Goal: Communication & Community: Answer question/provide support

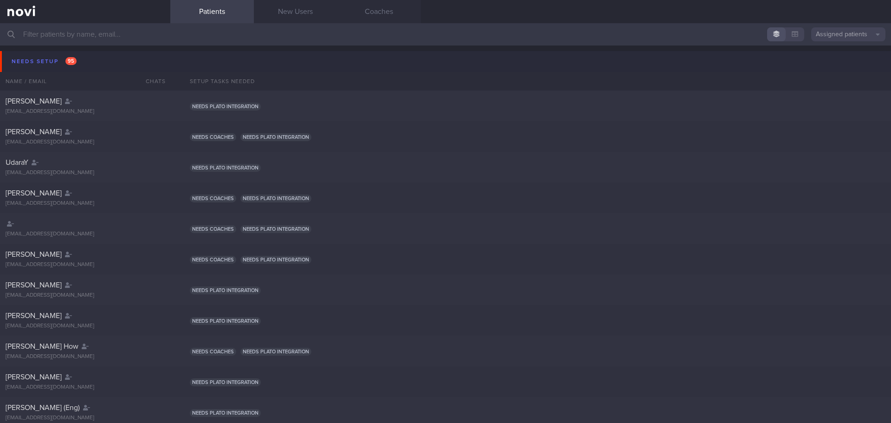
click at [43, 52] on button "Needs setup 95" at bounding box center [447, 61] width 894 height 21
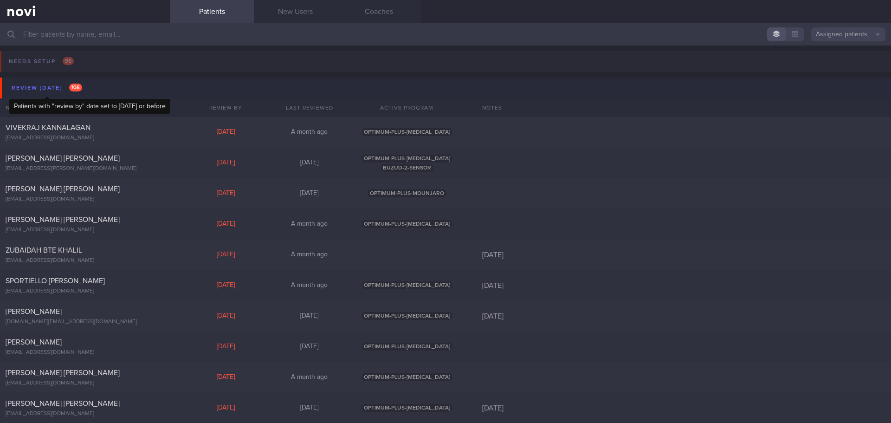
click at [60, 88] on div "Review [DATE] 106" at bounding box center [46, 88] width 75 height 13
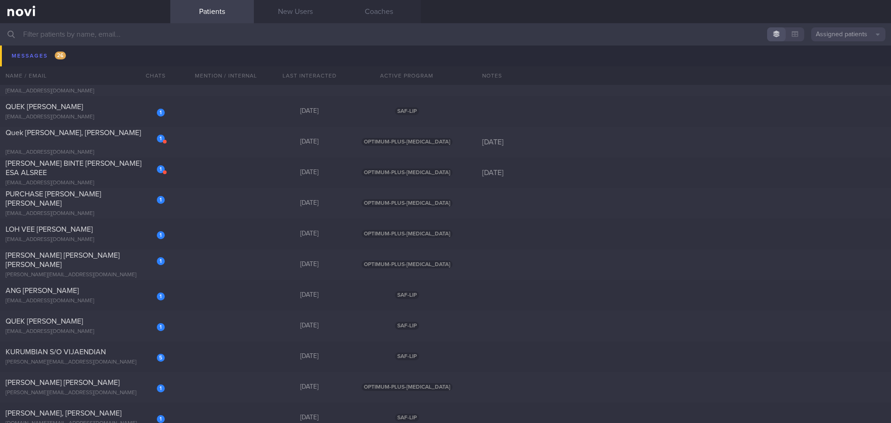
scroll to position [882, 0]
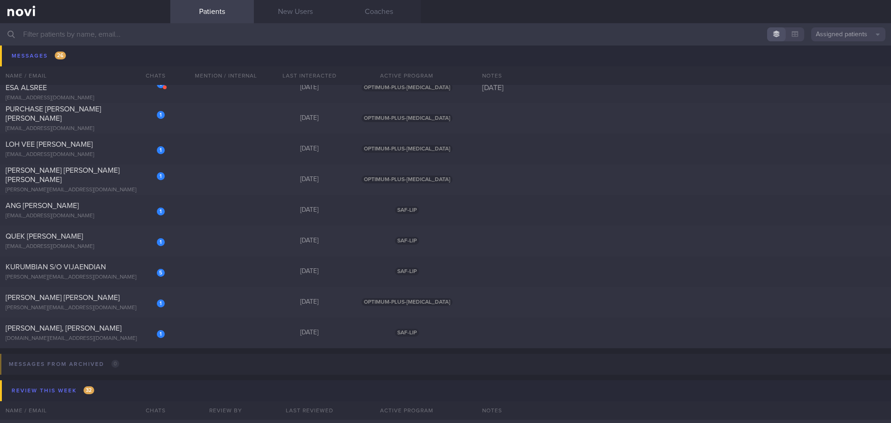
click at [117, 32] on input "text" at bounding box center [445, 34] width 891 height 22
type input "h"
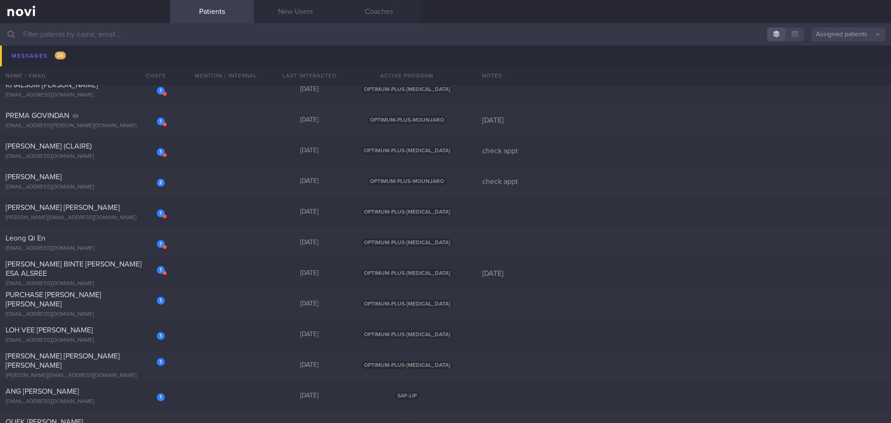
scroll to position [882, 0]
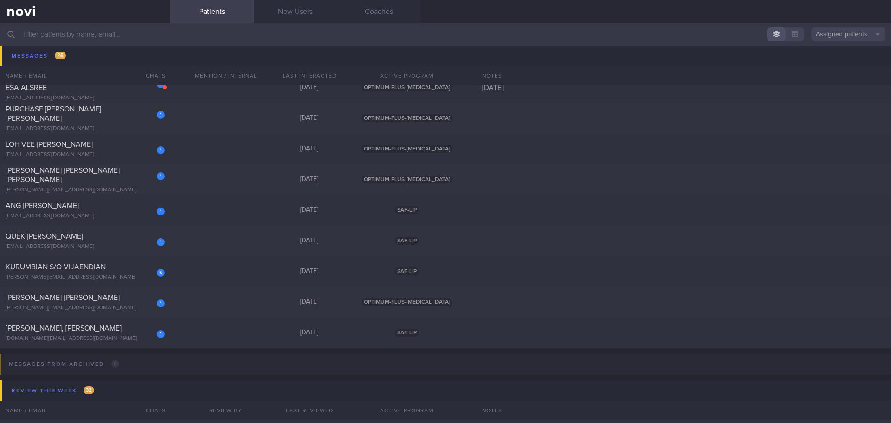
click at [49, 35] on input "text" at bounding box center [445, 34] width 891 height 22
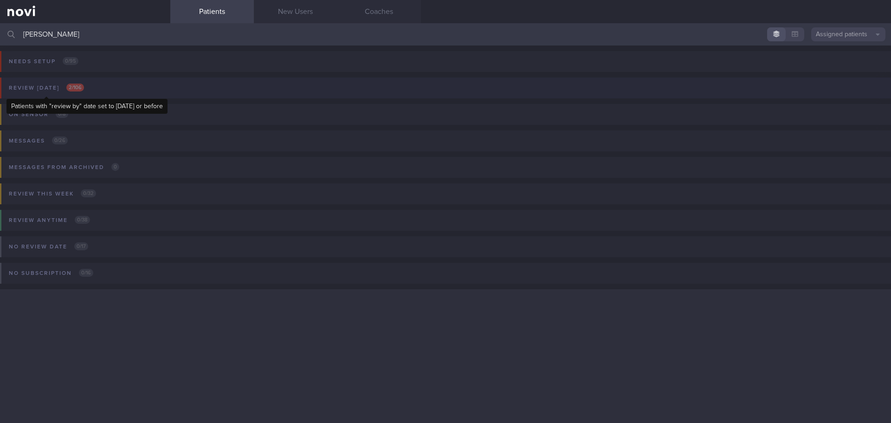
type input "[PERSON_NAME]"
click at [65, 87] on div "Review [DATE] 2 / 106" at bounding box center [46, 88] width 80 height 13
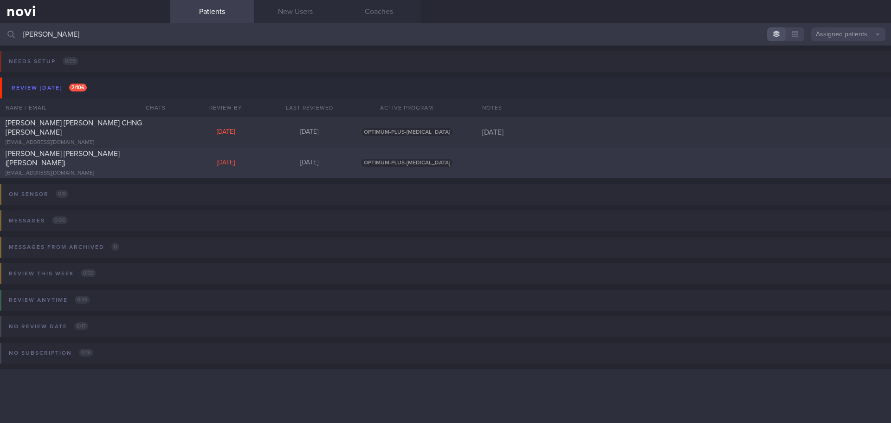
click at [78, 171] on div "[EMAIL_ADDRESS][DOMAIN_NAME]" at bounding box center [85, 173] width 159 height 7
select select "8"
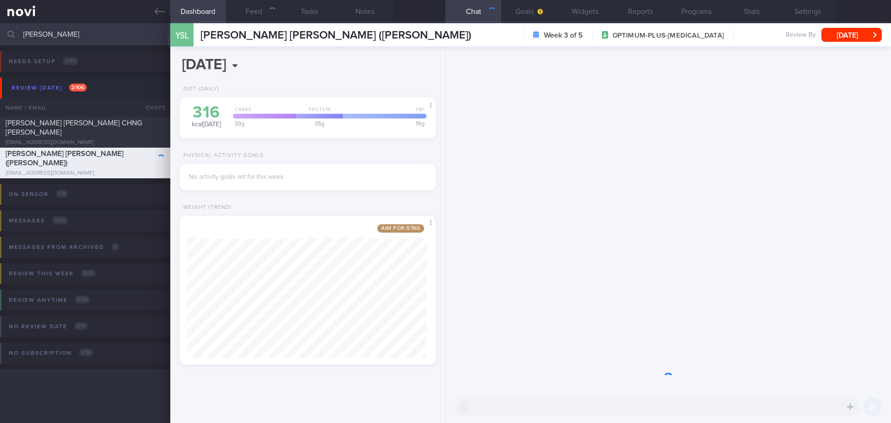
scroll to position [133, 240]
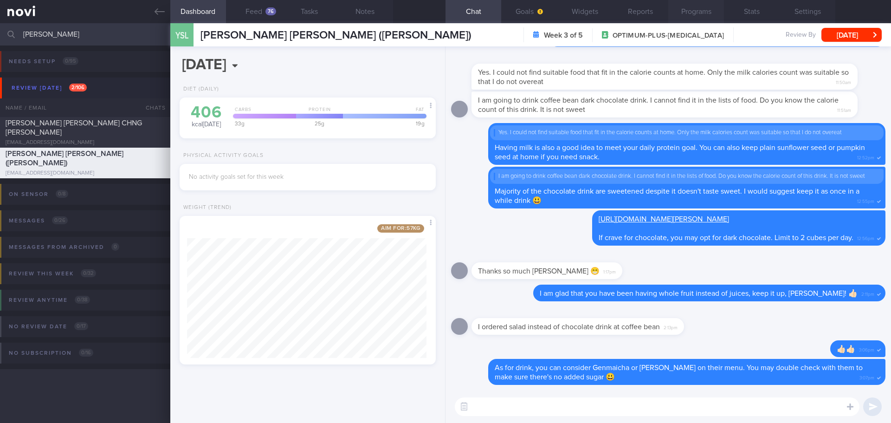
click at [701, 14] on button "Programs" at bounding box center [696, 11] width 56 height 23
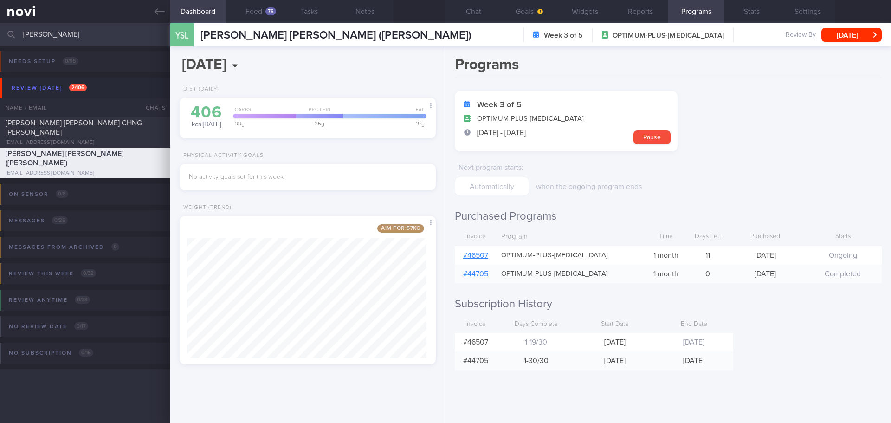
click at [479, 253] on link "# 46507" at bounding box center [475, 255] width 25 height 7
drag, startPoint x: 96, startPoint y: 33, endPoint x: -109, endPoint y: 37, distance: 204.7
click at [0, 37] on html "You are offline! Some functionality will be unavailable Patients New Users Coac…" at bounding box center [445, 211] width 891 height 423
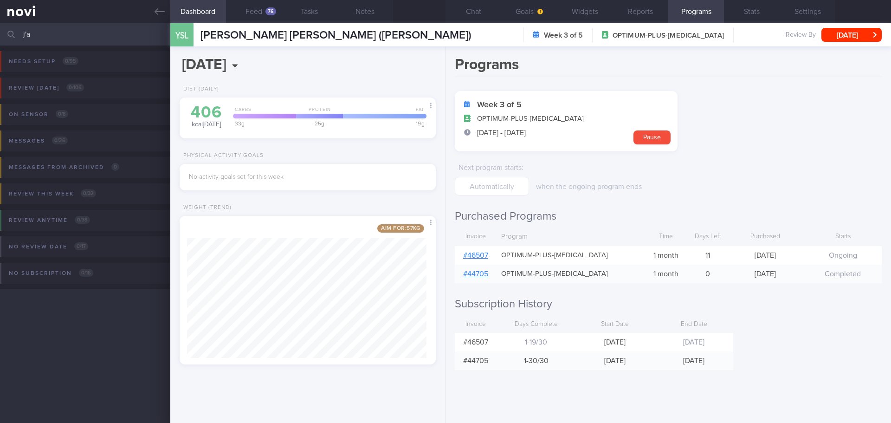
type input "j"
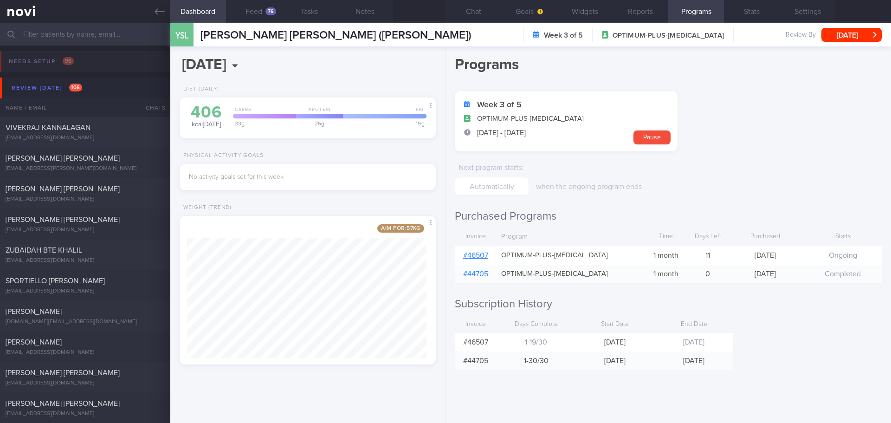
click at [127, 32] on input "text" at bounding box center [445, 34] width 891 height 22
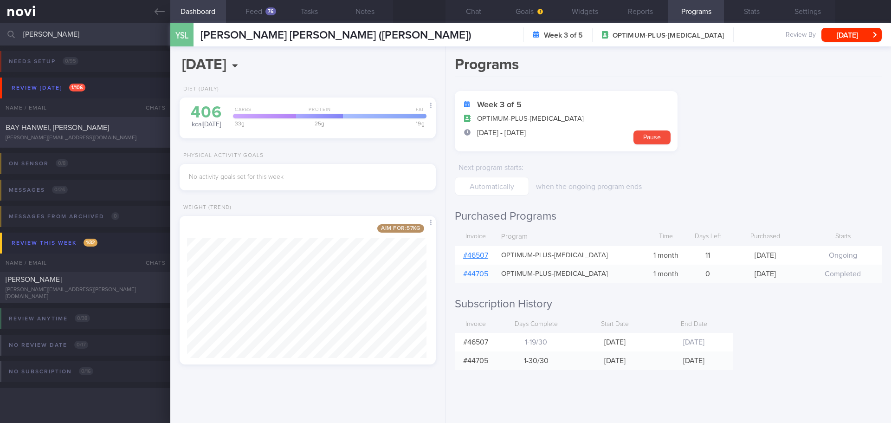
type input "[PERSON_NAME]"
click at [83, 124] on div "BAY HANWEI, [PERSON_NAME]" at bounding box center [84, 127] width 157 height 9
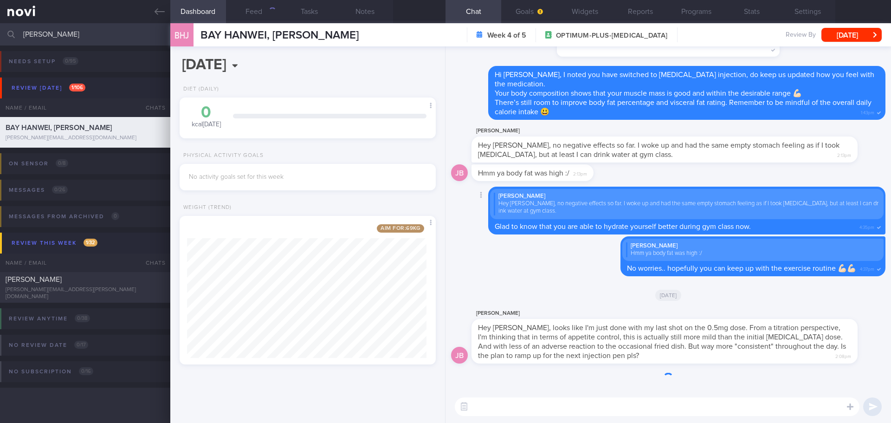
scroll to position [133, 240]
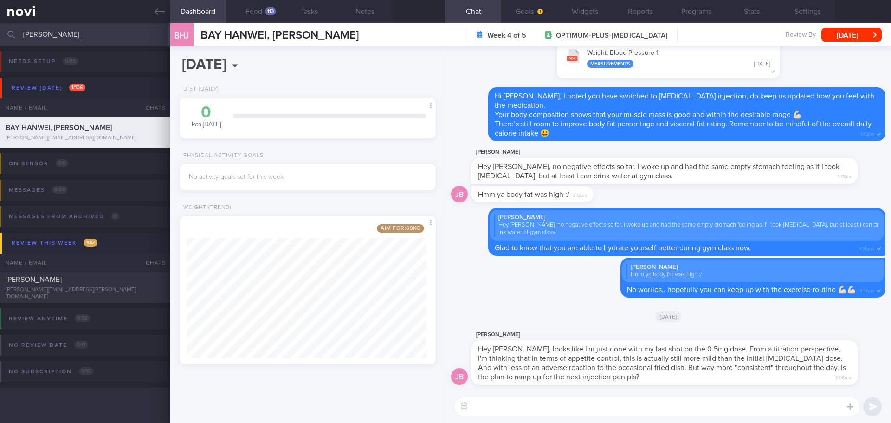
click at [678, 367] on textarea at bounding box center [657, 406] width 405 height 19
type textarea "Hi [PERSON_NAME],"
click at [251, 8] on button "Feed 113" at bounding box center [254, 11] width 56 height 23
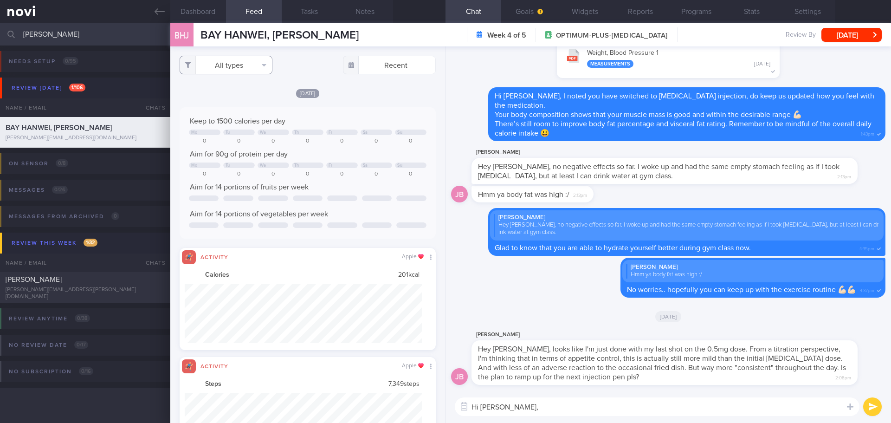
click at [264, 65] on button "All types" at bounding box center [226, 65] width 93 height 19
click at [242, 93] on button "Activity" at bounding box center [226, 97] width 92 height 14
checkbox input "false"
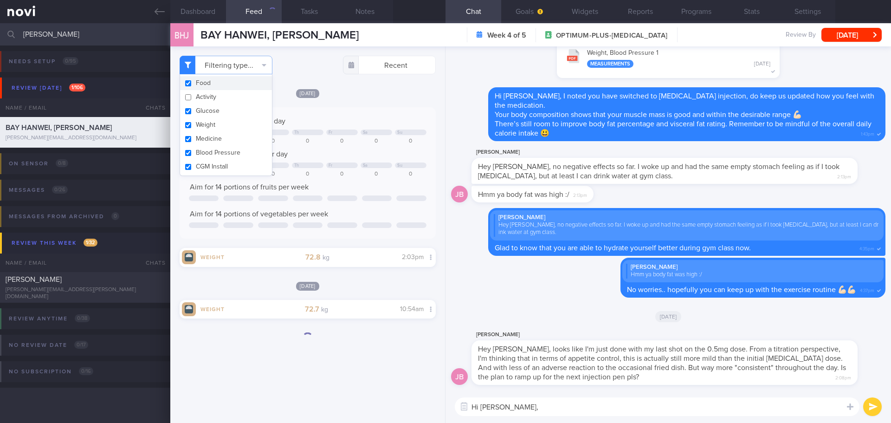
click at [344, 83] on div "Filtering type... Food Activity Glucose Weight Medicine Blood Pressure [MEDICAL…" at bounding box center [307, 234] width 275 height 376
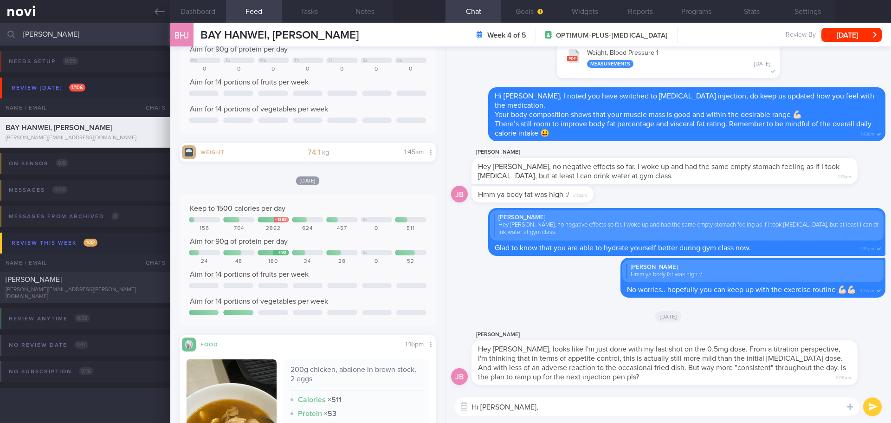
scroll to position [743, 0]
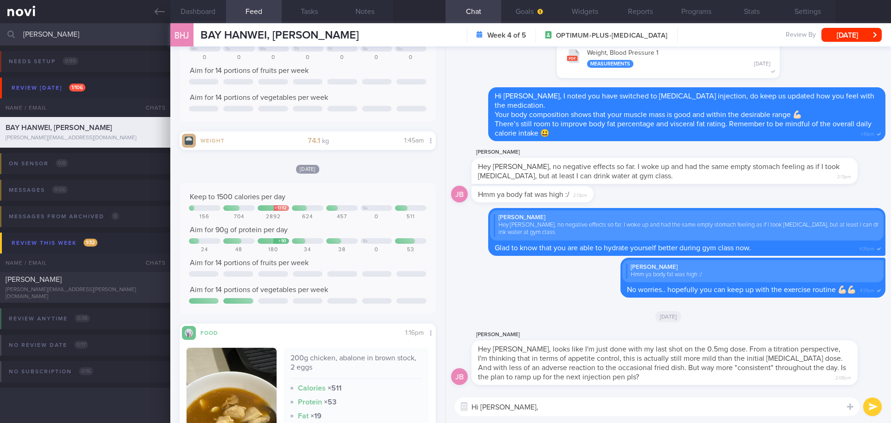
click at [552, 367] on textarea "Hi [PERSON_NAME]," at bounding box center [657, 406] width 405 height 19
click at [551, 367] on textarea "Hi [PERSON_NAME]," at bounding box center [657, 406] width 405 height 19
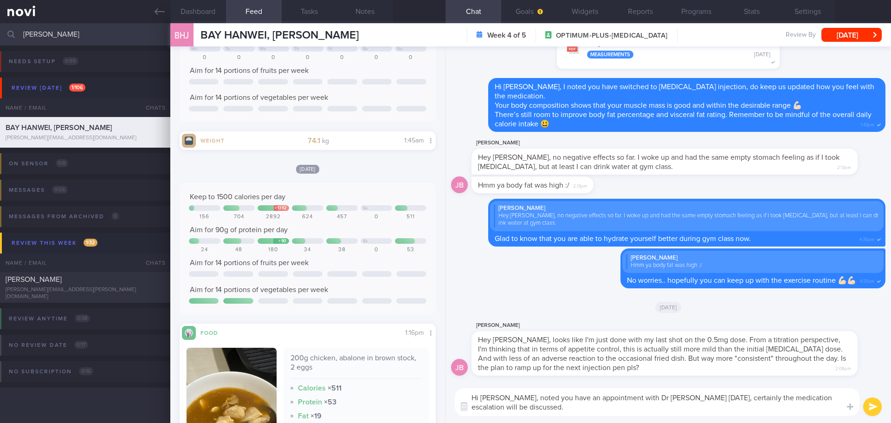
drag, startPoint x: 519, startPoint y: 408, endPoint x: 503, endPoint y: 397, distance: 19.6
click at [503, 367] on textarea "Hi [PERSON_NAME], noted you have an appointment with Dr [PERSON_NAME] [DATE], c…" at bounding box center [657, 402] width 405 height 28
click at [506, 367] on textarea "Hi [PERSON_NAME], noted you have an appointment with Dr [PERSON_NAME] [DATE], c…" at bounding box center [657, 402] width 405 height 28
drag, startPoint x: 508, startPoint y: 409, endPoint x: 504, endPoint y: 399, distance: 10.6
click at [504, 367] on textarea "Hi [PERSON_NAME], noted you have an appointment with Dr [PERSON_NAME] [DATE], c…" at bounding box center [657, 402] width 405 height 28
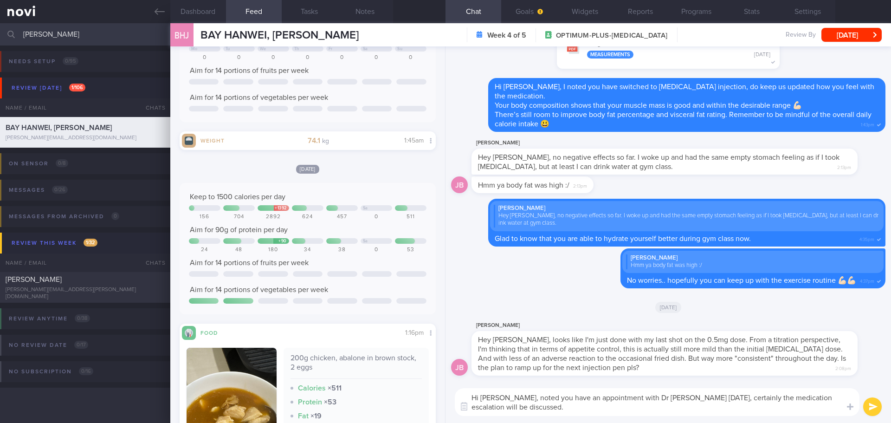
paste textarea "I see you have an appointment with Dr. Junjie [DATE], where the medication esca…"
drag, startPoint x: 824, startPoint y: 399, endPoint x: 807, endPoint y: 400, distance: 17.2
click at [712, 367] on textarea "Hi [PERSON_NAME], I see you have an appointment with Dr. Junjie [DATE], where t…" at bounding box center [657, 402] width 405 height 28
drag, startPoint x: 710, startPoint y: 398, endPoint x: 688, endPoint y: 397, distance: 22.3
click at [688, 367] on textarea "Hi [PERSON_NAME], I see you have an appointment with Dr. Junjie [DATE], where t…" at bounding box center [657, 402] width 405 height 28
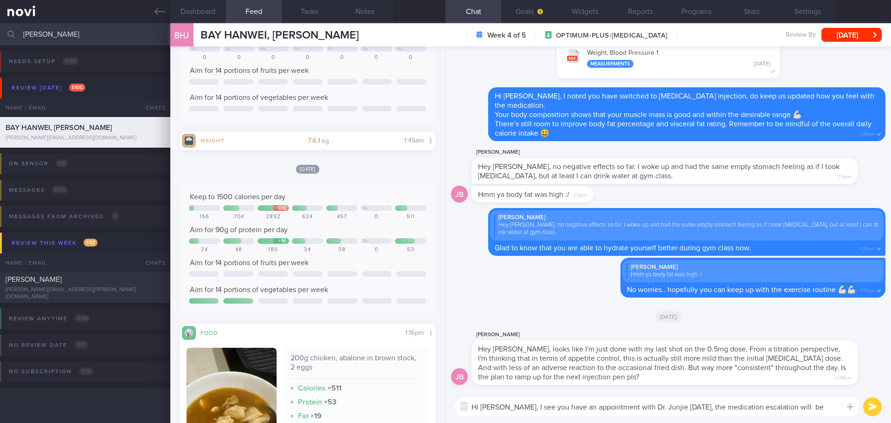
click at [712, 367] on textarea "Hi [PERSON_NAME], I see you have an appointment with Dr. Junjie [DATE], the med…" at bounding box center [657, 406] width 405 height 19
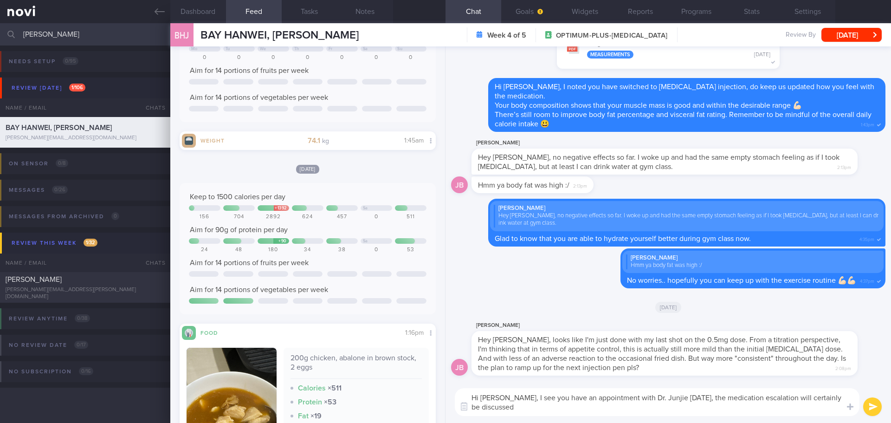
click at [569, 367] on textarea "Hi [PERSON_NAME], I see you have an appointment with Dr. Junjie [DATE], the med…" at bounding box center [657, 402] width 405 height 28
type textarea "Hi [PERSON_NAME], I see you have an appointment with Dr. Junjie [DATE], the med…"
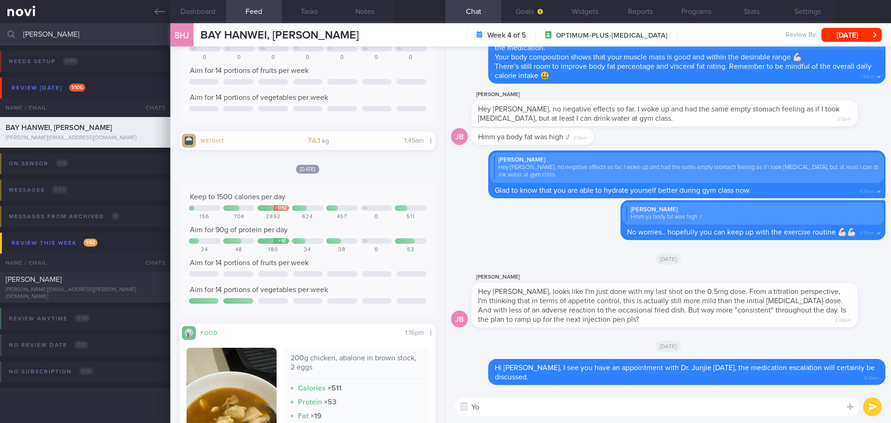
type textarea "Y"
type textarea "y"
type textarea "You mentioned about"
click at [554, 367] on textarea "You mentioned about" at bounding box center [657, 406] width 405 height 19
click at [570, 367] on textarea "You mentioned about" at bounding box center [657, 406] width 405 height 19
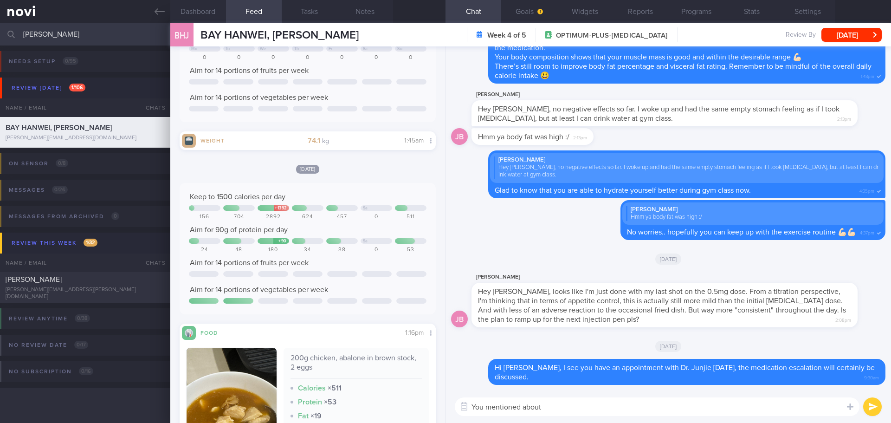
click at [570, 367] on textarea "You mentioned about" at bounding box center [657, 406] width 405 height 19
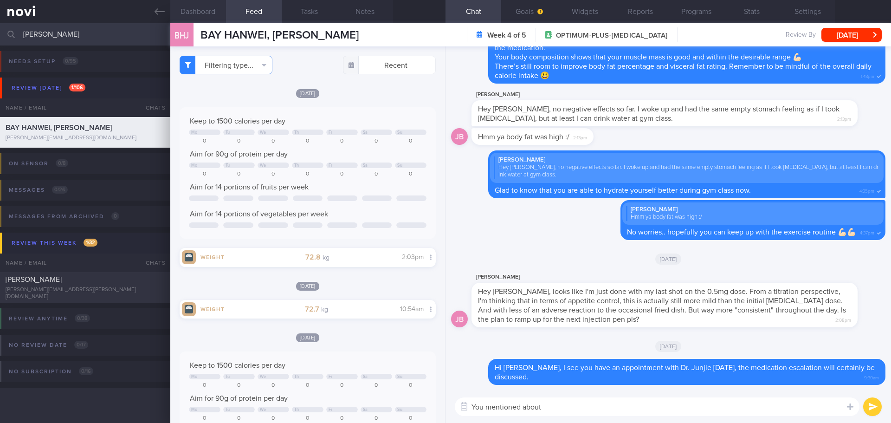
click at [211, 7] on button "Dashboard" at bounding box center [198, 11] width 56 height 23
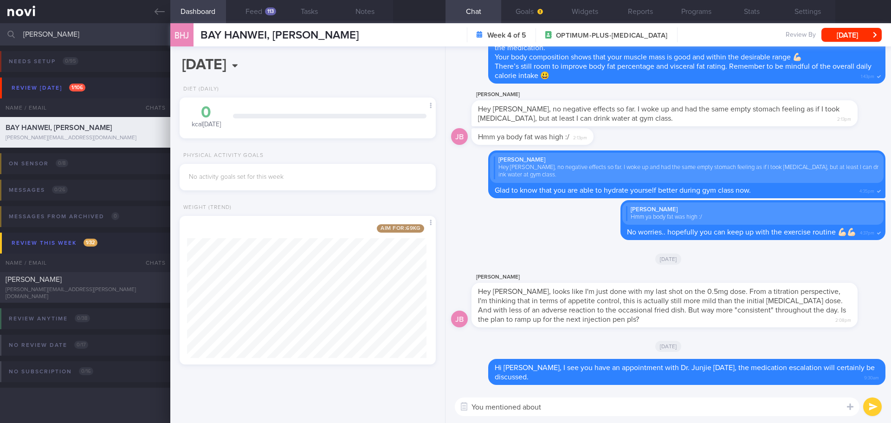
drag, startPoint x: 546, startPoint y: 403, endPoint x: 428, endPoint y: 411, distance: 118.1
click at [428, 367] on div "Dashboard Feed 113 Tasks Notes Chat Goals Widgets Reports Programs Stats Settin…" at bounding box center [530, 223] width 721 height 400
type textarea "Y"
type textarea "Body weight"
click at [700, 13] on button "Programs" at bounding box center [696, 11] width 56 height 23
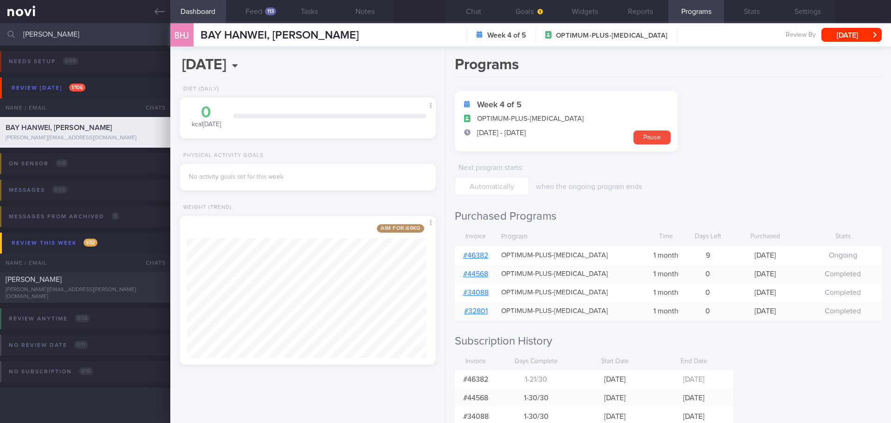
click at [485, 258] on link "# 46382" at bounding box center [475, 255] width 25 height 7
click at [252, 10] on button "Feed 113" at bounding box center [254, 11] width 56 height 23
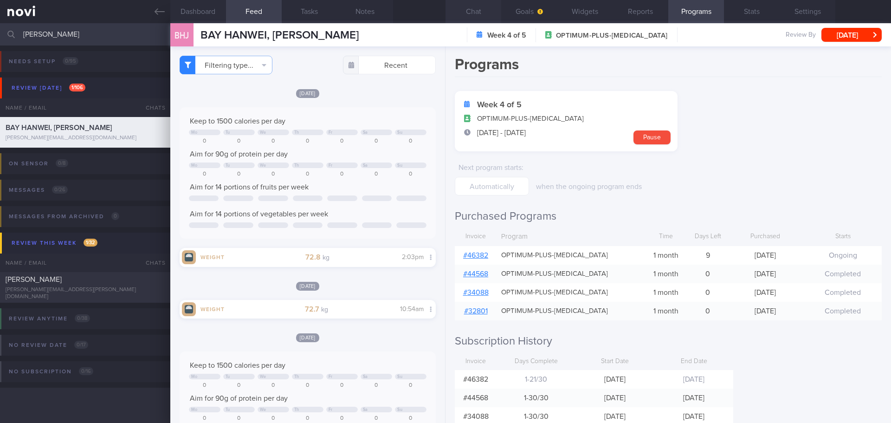
click at [480, 10] on button "Chat" at bounding box center [474, 11] width 56 height 23
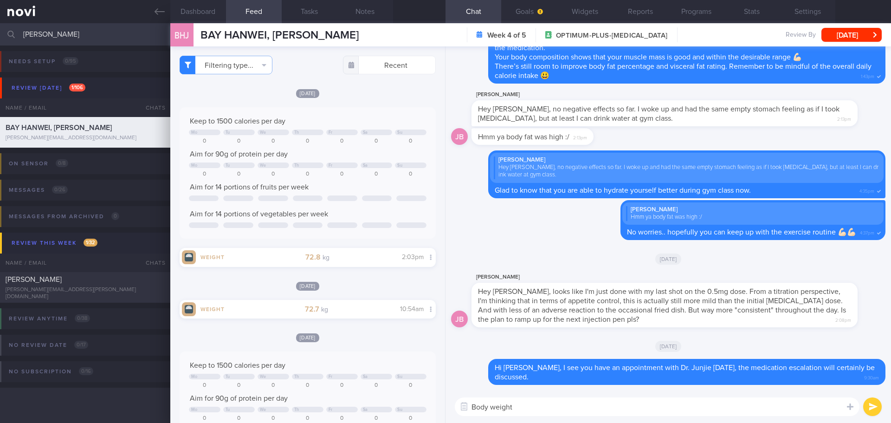
drag, startPoint x: 528, startPoint y: 404, endPoint x: 417, endPoint y: 413, distance: 110.8
click at [417, 367] on div "Dashboard Feed 113 Tasks Notes Chat Goals Widgets Reports Programs Stats Settin…" at bounding box center [530, 223] width 721 height 400
type textarea "y"
type textarea "Y"
type textarea "Your weight is moving"
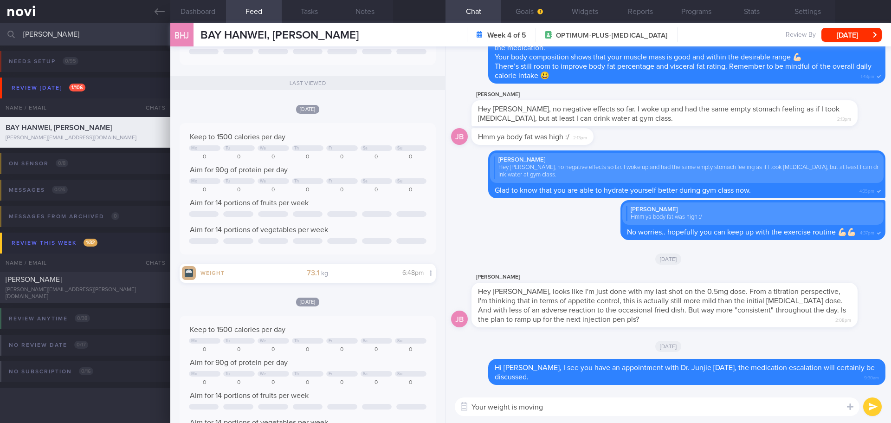
scroll to position [650, 0]
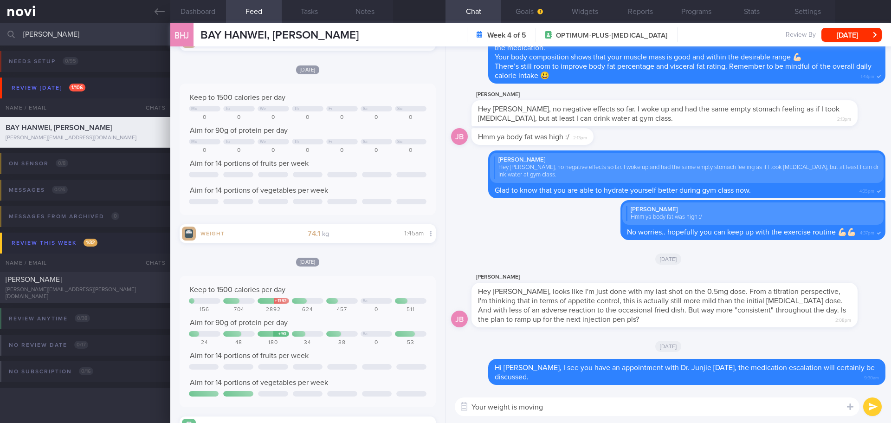
drag, startPoint x: 557, startPoint y: 408, endPoint x: 434, endPoint y: 408, distance: 123.0
click at [434, 367] on div "Dashboard Feed 113 Tasks Notes Chat Goals Widgets Reports Programs Stats Settin…" at bounding box center [530, 223] width 721 height 400
type textarea "H"
type textarea "T"
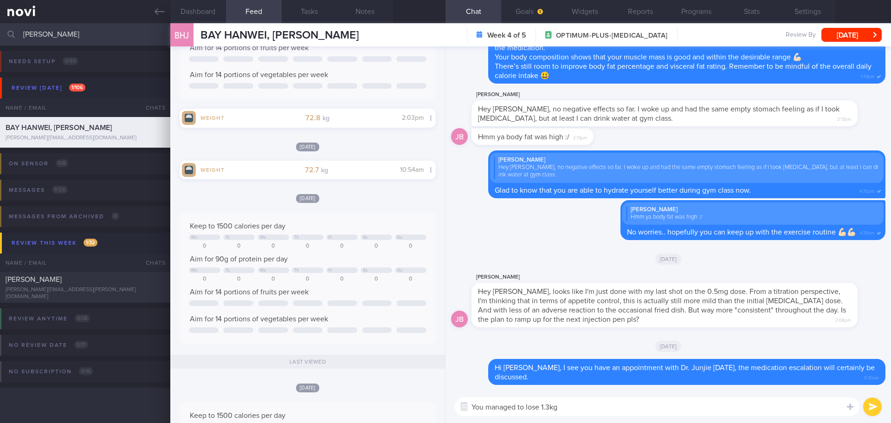
scroll to position [0, 0]
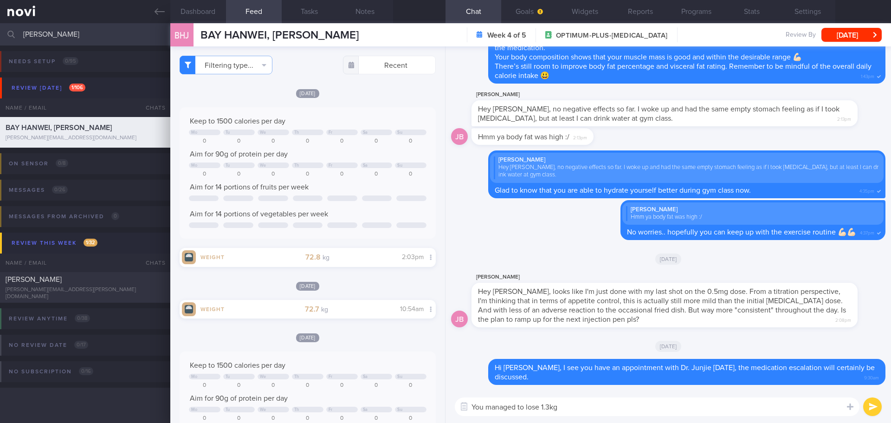
click at [584, 367] on textarea "You managed to lose 1.3kg" at bounding box center [657, 406] width 405 height 19
click at [630, 367] on textarea "You managed to lose 1.3kg (from 74.1kg to" at bounding box center [657, 406] width 405 height 19
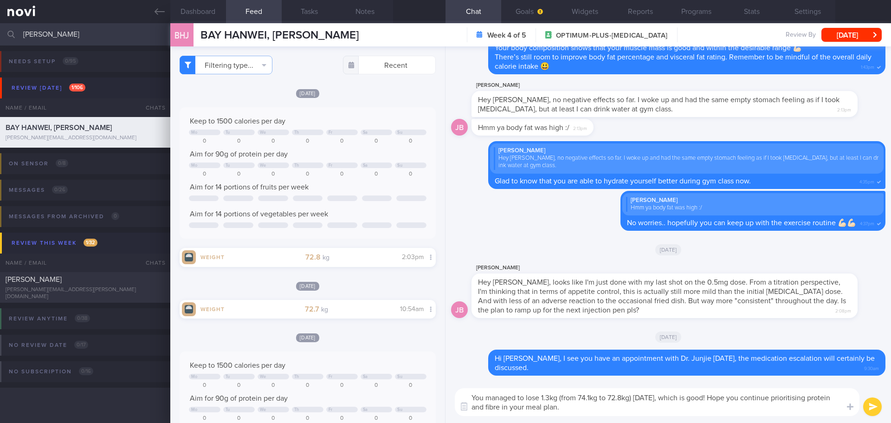
click at [712, 367] on textarea "You managed to lose 1.3kg (from 74.1kg to 72.8kg) [DATE], which is good! Hope y…" at bounding box center [657, 402] width 405 height 28
click at [601, 367] on textarea "You managed to lose 1.3kg (from 74.1kg to 72.8kg) [DATE], which is good! Hope y…" at bounding box center [657, 402] width 405 height 28
click at [614, 367] on textarea "You managed to lose 1.3kg (from 74.1kg to 72.8kg) [DATE], which is good! Hope y…" at bounding box center [657, 402] width 405 height 28
click at [617, 367] on textarea "You managed to lose 1.3kg (from 74.1kg to 72.8kg) [DATE], which is good! Hope y…" at bounding box center [657, 402] width 405 height 28
click at [644, 367] on textarea "You managed to lose 1.3kg (from 74.1kg to 72.8kg) [DATE], which is good! Hope y…" at bounding box center [657, 402] width 405 height 28
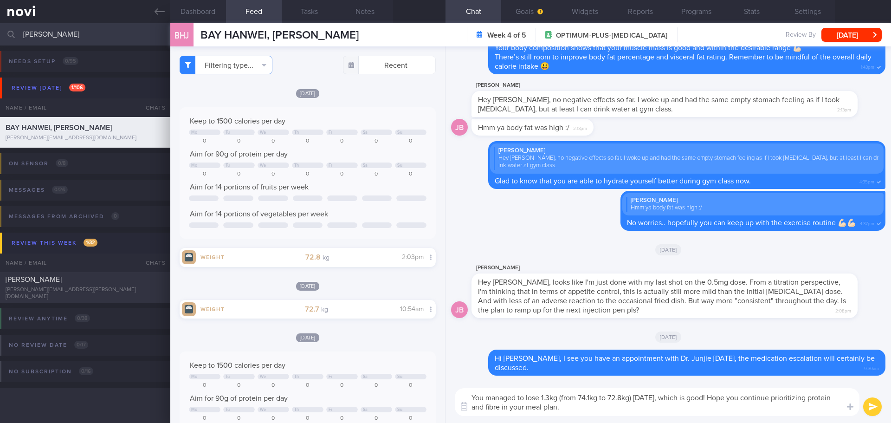
click at [693, 367] on textarea "You managed to lose 1.3kg (from 74.1kg to 72.8kg) [DATE], which is good! Hope y…" at bounding box center [657, 402] width 405 height 28
click at [712, 367] on textarea "You managed to lose 1.3kg (from 74.1kg to 72.8kg) [DATE], which is good! Hope y…" at bounding box center [657, 402] width 405 height 28
click at [498, 367] on textarea "You managed to lose 1.3kg (from 74.1kg to 72.8kg) [DATE], which is good! Hope y…" at bounding box center [657, 402] width 405 height 28
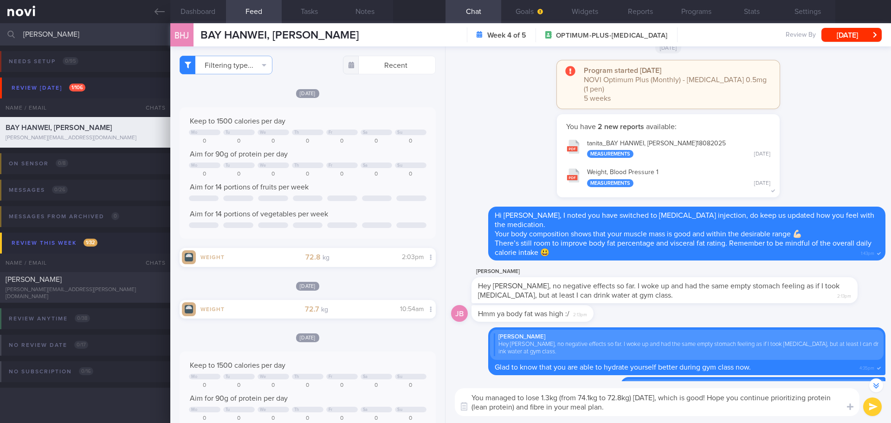
scroll to position [-185, 0]
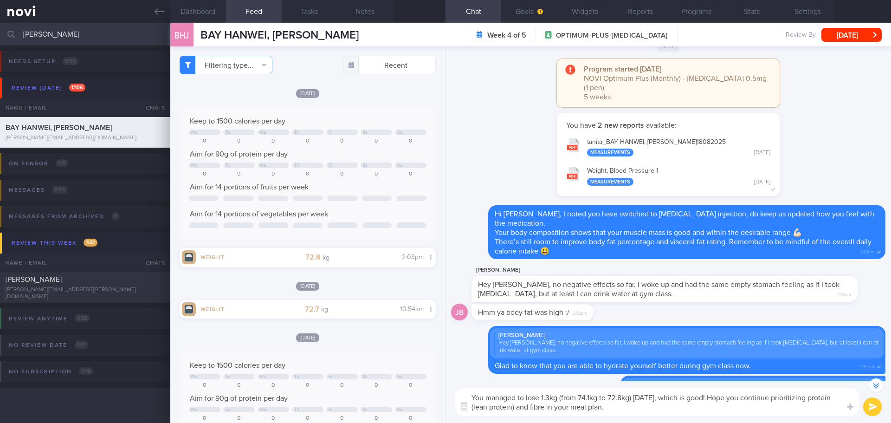
click at [553, 367] on textarea "You managed to lose 1.3kg (from 74.1kg to 72.8kg) [DATE], which is good! Hope y…" at bounding box center [657, 402] width 405 height 28
click at [632, 367] on textarea "You managed to lose 1.3kg (from 74.1kg to 72.8kg) [DATE], which is good! Hope y…" at bounding box center [657, 402] width 405 height 28
click at [542, 367] on textarea "You managed to lose 1.3kg (from 74.1kg to 72.8kg) [DATE], which is good! Hope y…" at bounding box center [657, 402] width 405 height 28
click at [712, 367] on textarea "You managed to lose 1.3kg (from 74.1kg to 72.8kg) [DATE], which is good! Hope y…" at bounding box center [657, 402] width 405 height 28
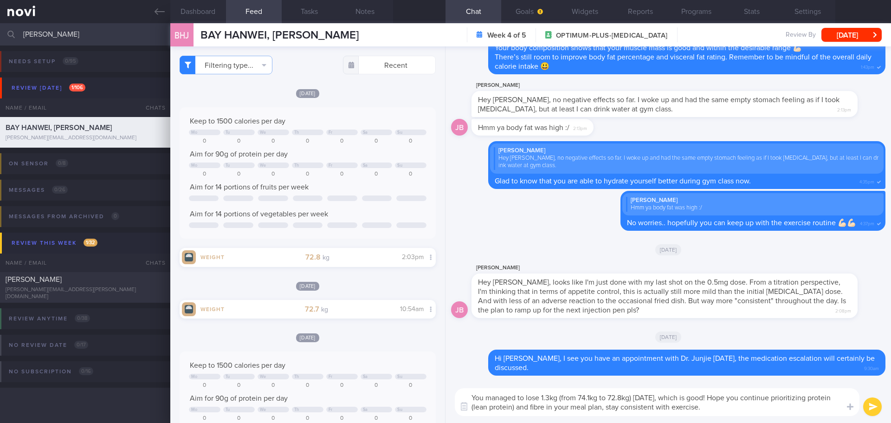
scroll to position [0, 0]
type textarea "You managed to lose 1.3kg (from 74.1kg to 72.8kg) [DATE], which is good! Hope y…"
click at [712, 367] on button "submit" at bounding box center [872, 406] width 19 height 19
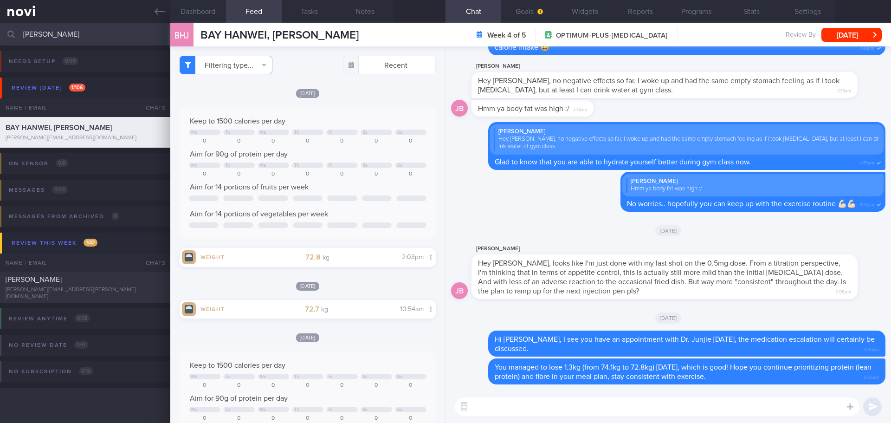
scroll to position [0, 0]
drag, startPoint x: 71, startPoint y: 26, endPoint x: -10, endPoint y: 40, distance: 82.9
click at [0, 40] on html "You are offline! Some functionality will be unavailable Patients New Users Coac…" at bounding box center [445, 211] width 891 height 423
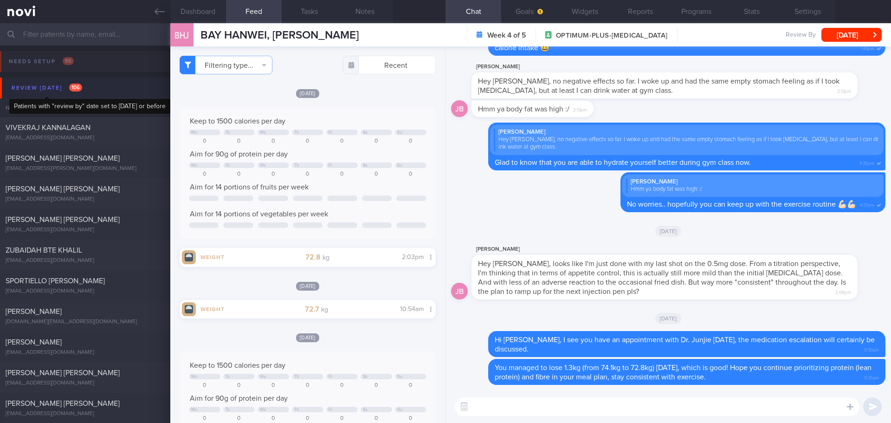
click at [50, 86] on div "Review [DATE] 106" at bounding box center [46, 88] width 75 height 13
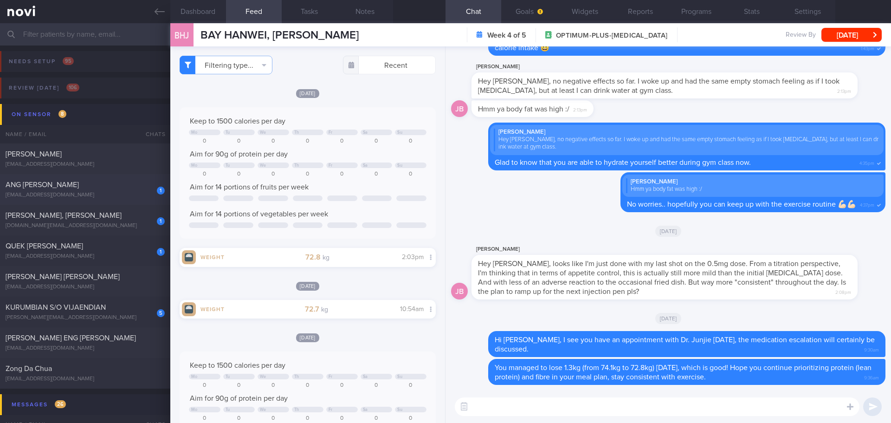
click at [89, 188] on div "ANG [PERSON_NAME]" at bounding box center [84, 184] width 157 height 9
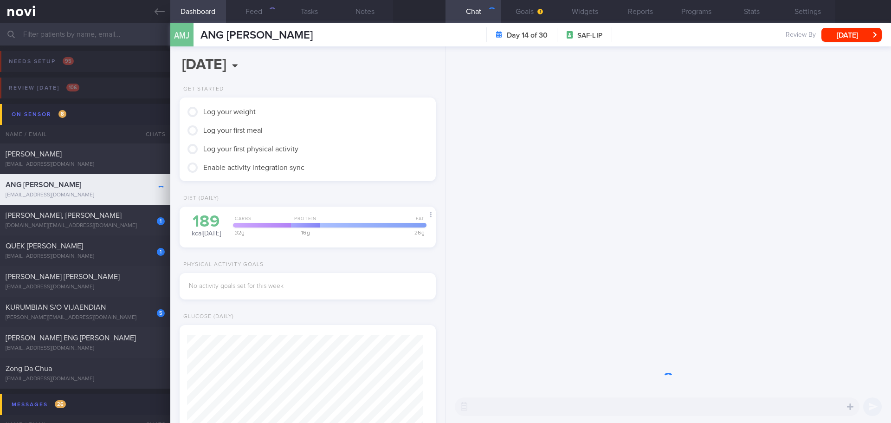
scroll to position [118, 237]
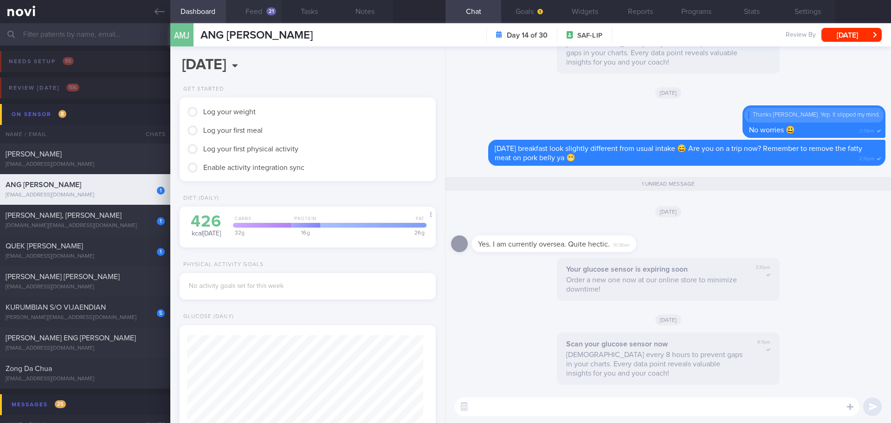
click at [268, 13] on div "21" at bounding box center [271, 11] width 10 height 8
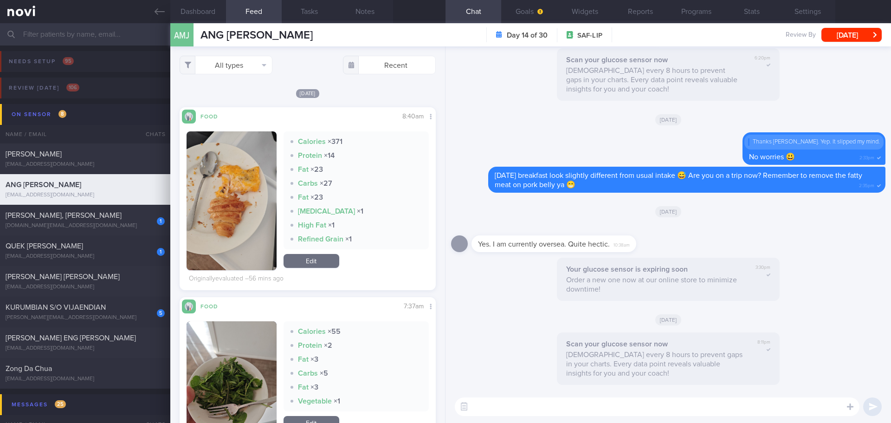
scroll to position [152, 241]
click at [297, 76] on div "All types Food Activity Glucose Weight Medicine Blood Pressure [MEDICAL_DATA] I…" at bounding box center [307, 234] width 275 height 376
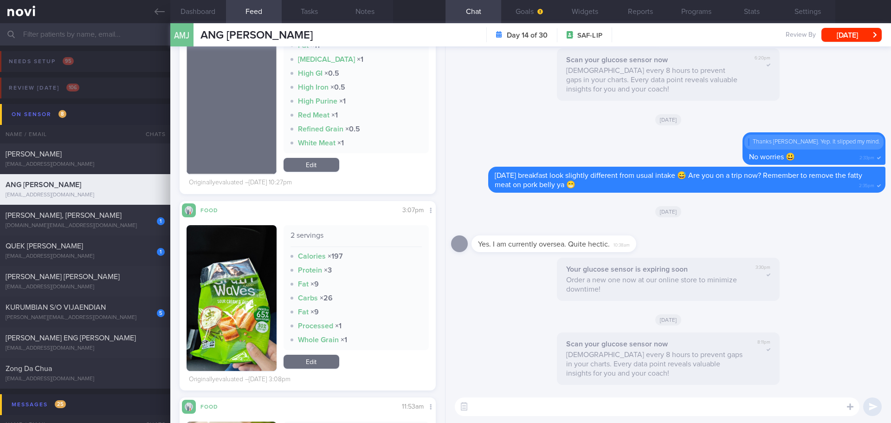
scroll to position [3657, 0]
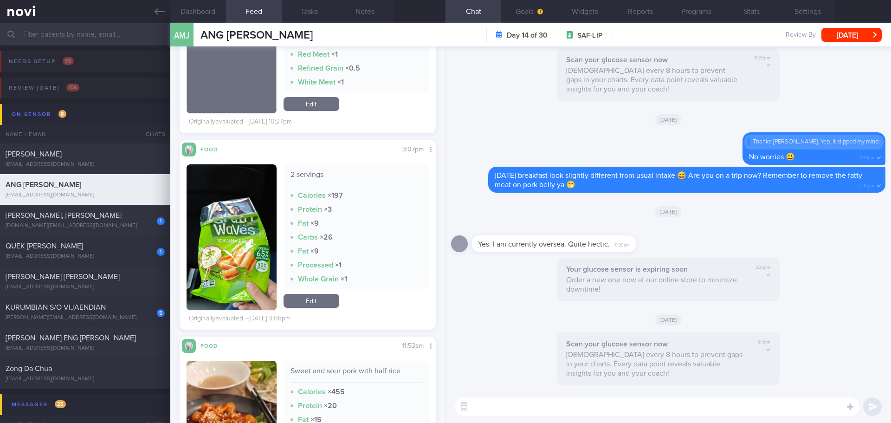
click at [248, 280] on button "button" at bounding box center [232, 237] width 90 height 146
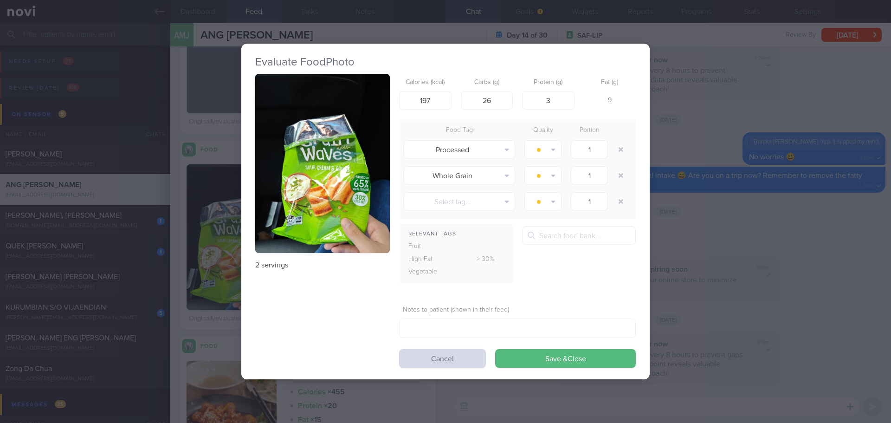
click at [310, 162] on button "button" at bounding box center [322, 164] width 135 height 180
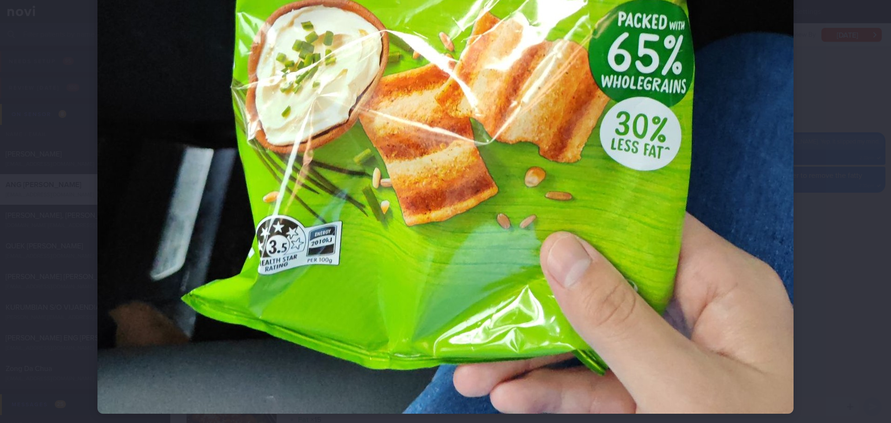
scroll to position [557, 0]
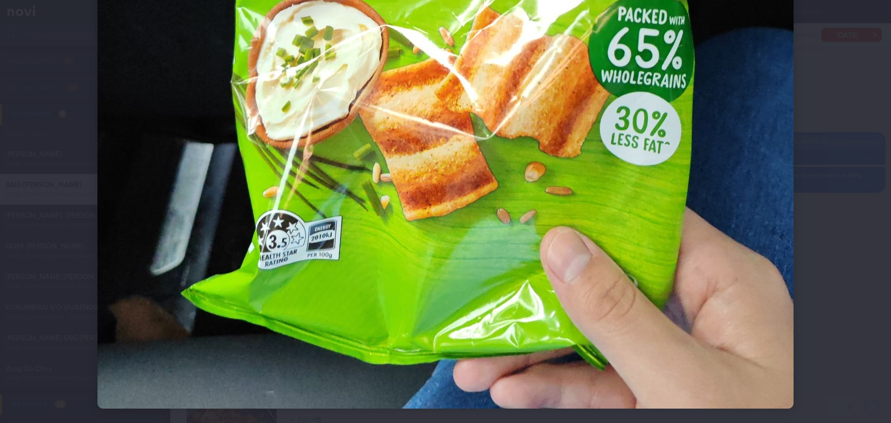
click at [712, 183] on div at bounding box center [445, 211] width 891 height 423
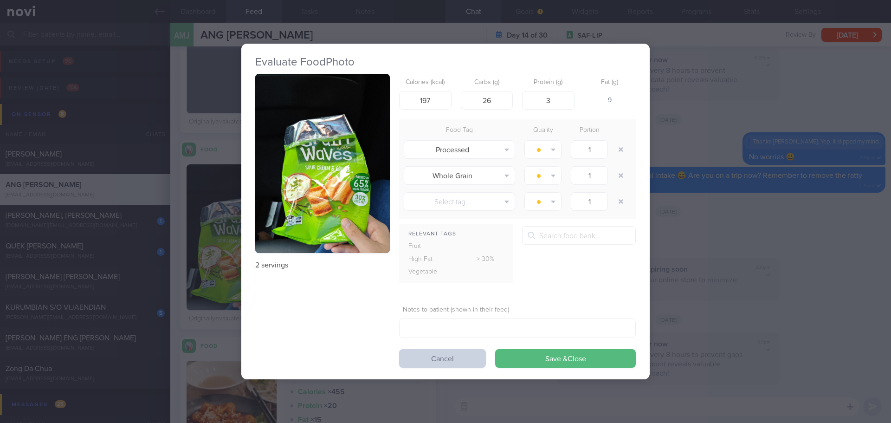
click at [416, 360] on button "Cancel" at bounding box center [442, 358] width 87 height 19
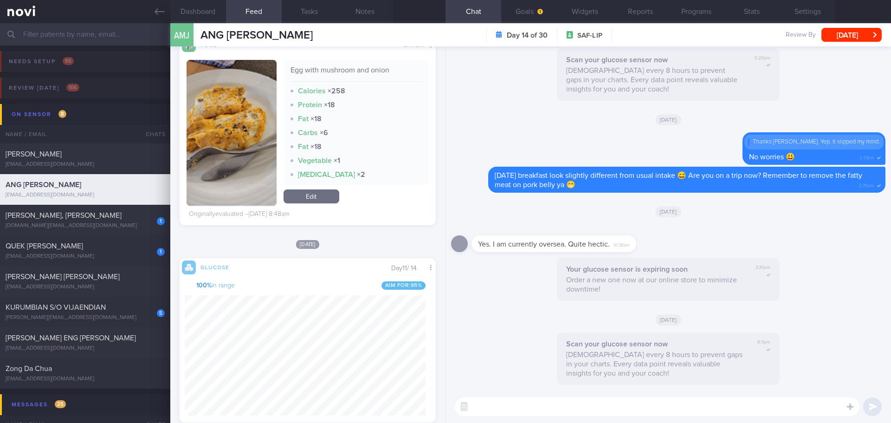
scroll to position [4075, 0]
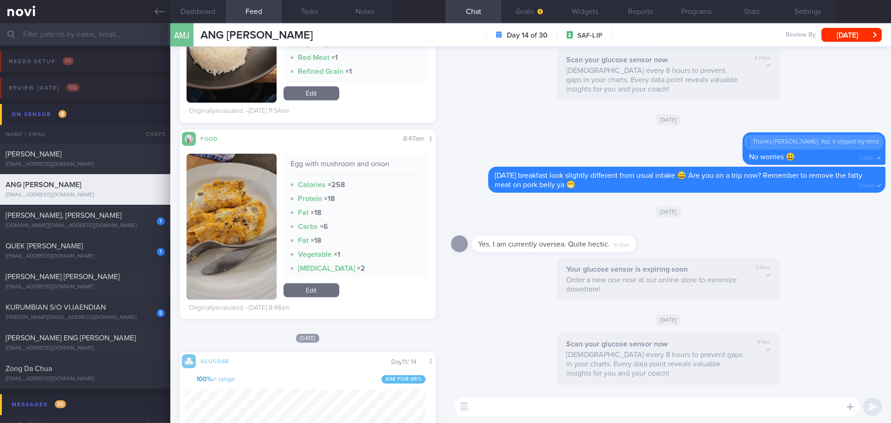
click at [231, 240] on button "button" at bounding box center [232, 227] width 90 height 146
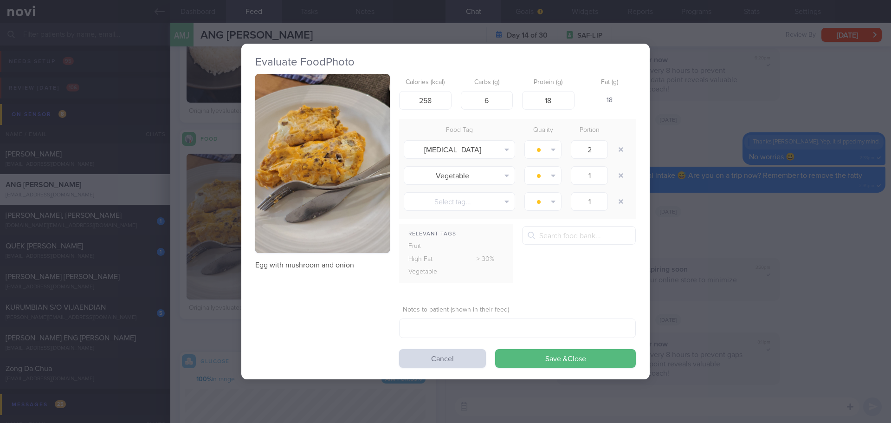
click at [310, 138] on button "button" at bounding box center [322, 164] width 135 height 180
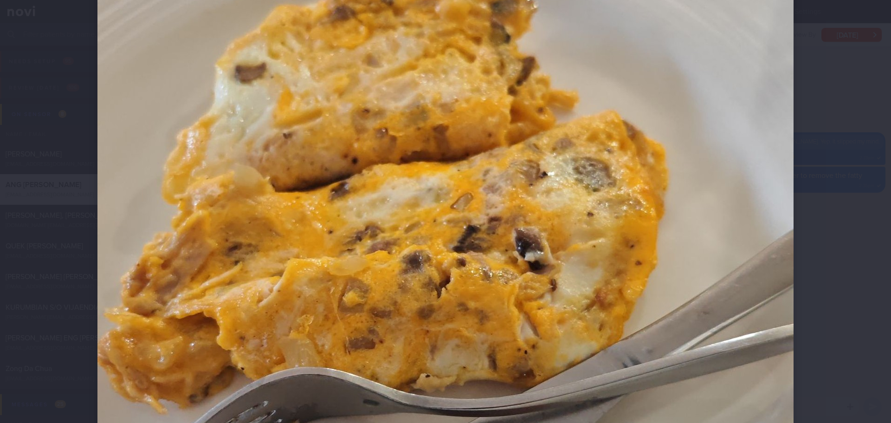
scroll to position [232, 0]
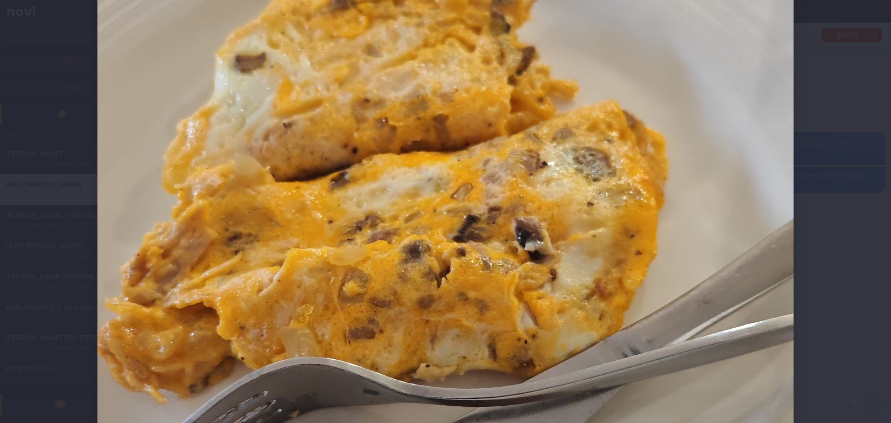
click at [712, 108] on div at bounding box center [445, 269] width 770 height 1002
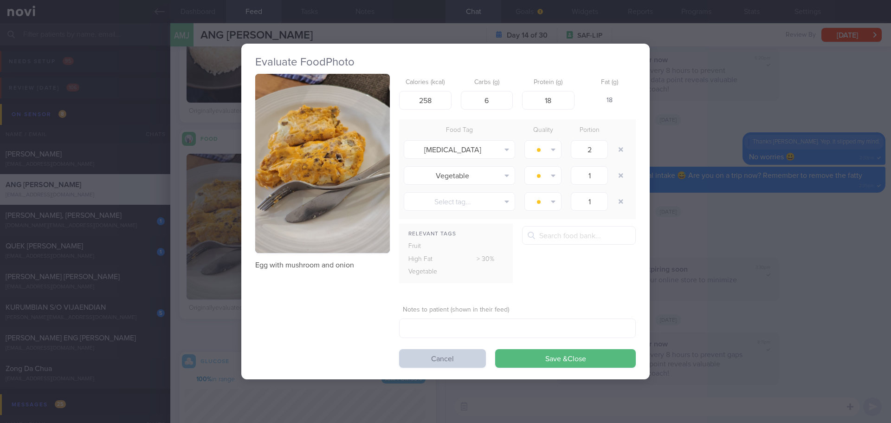
click at [426, 360] on button "Cancel" at bounding box center [442, 358] width 87 height 19
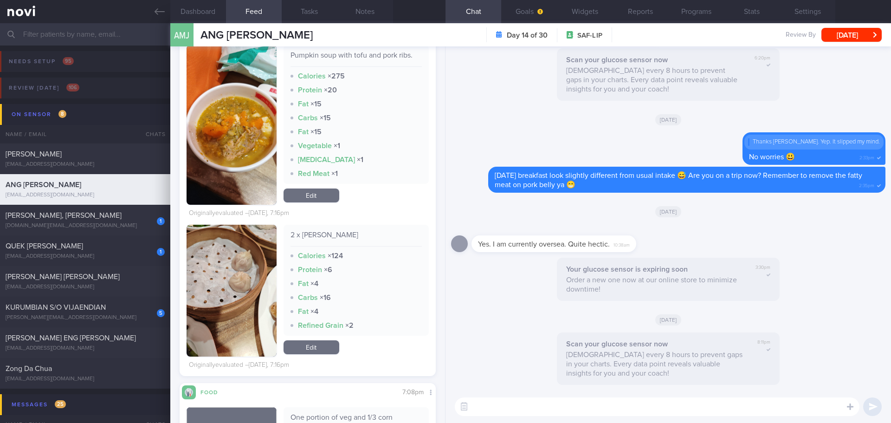
scroll to position [1111, 0]
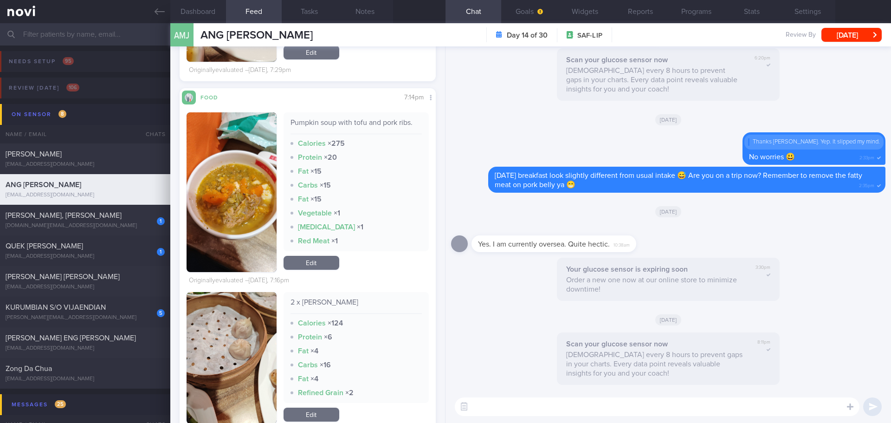
click at [216, 117] on img "button" at bounding box center [232, 192] width 90 height 160
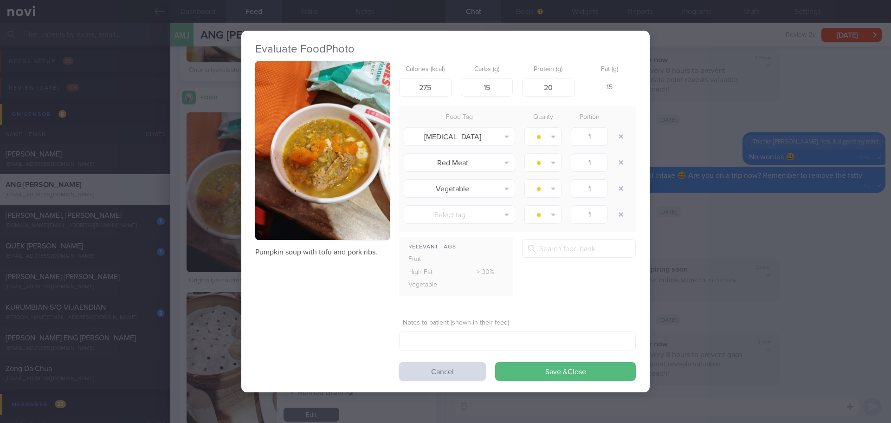
click at [310, 155] on button "button" at bounding box center [322, 151] width 135 height 180
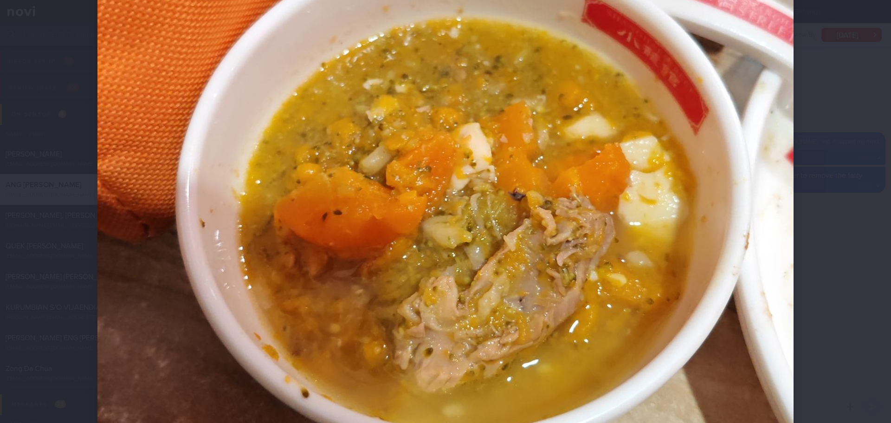
scroll to position [325, 0]
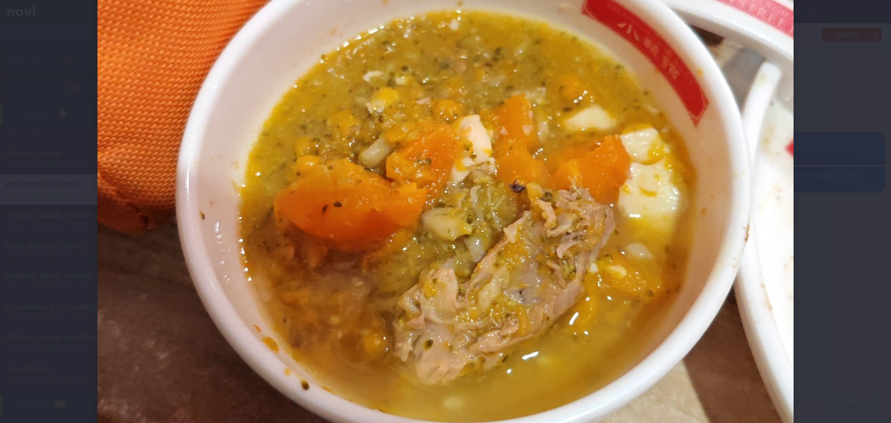
click at [712, 138] on div at bounding box center [445, 211] width 891 height 423
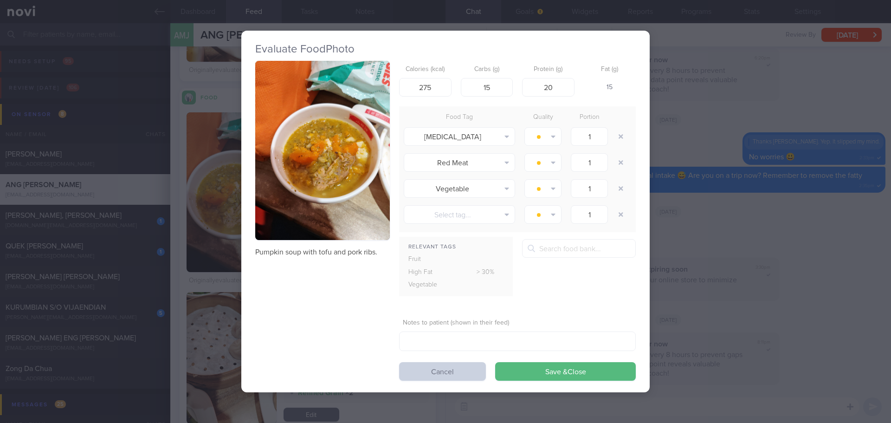
click at [416, 366] on button "Cancel" at bounding box center [442, 371] width 87 height 19
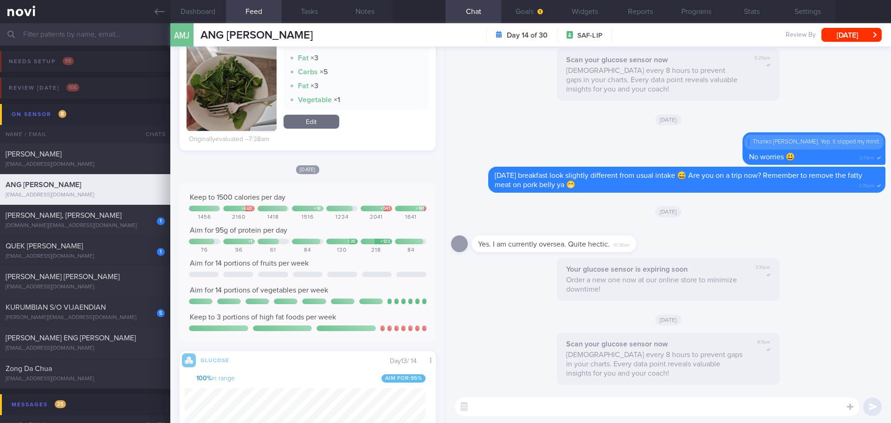
scroll to position [183, 0]
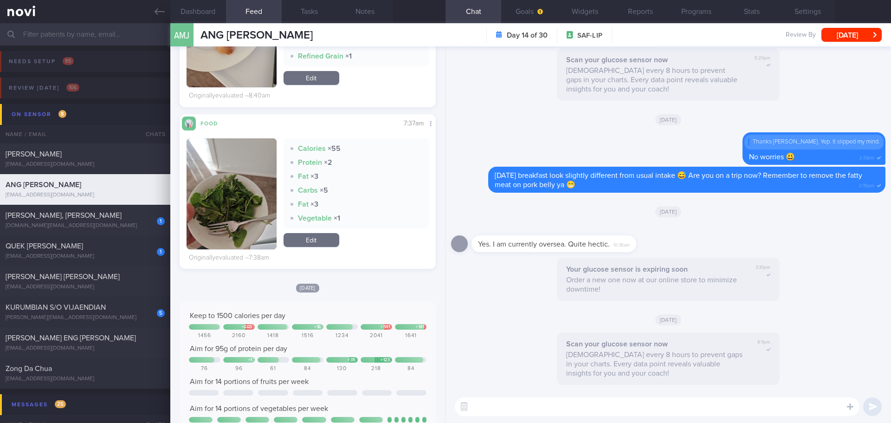
click at [215, 168] on button "button" at bounding box center [232, 193] width 90 height 111
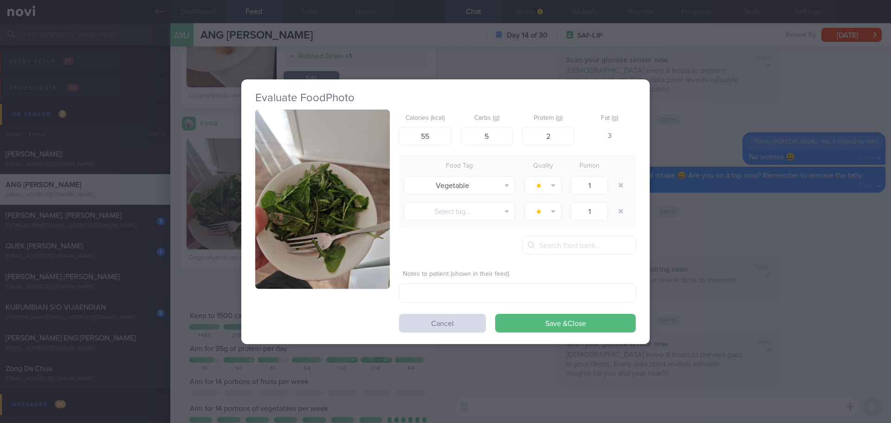
click at [269, 133] on button "button" at bounding box center [322, 200] width 135 height 180
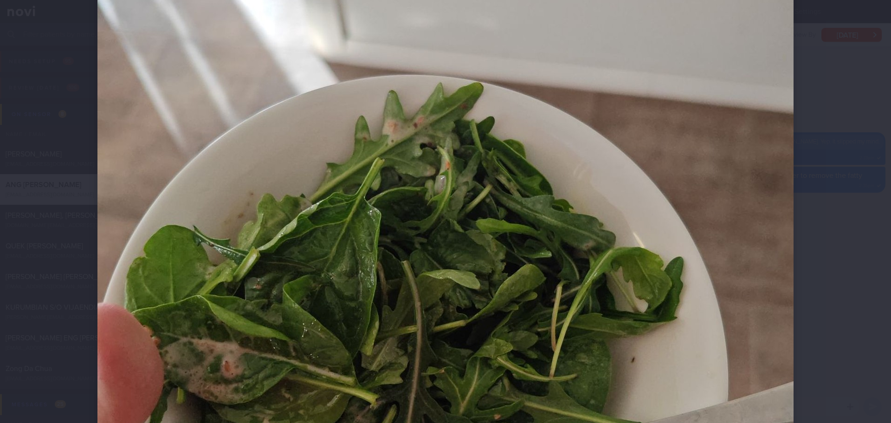
scroll to position [418, 0]
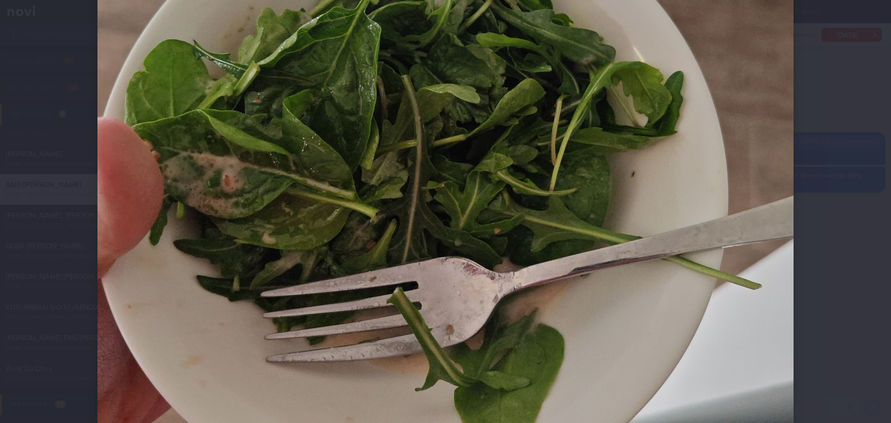
click at [712, 218] on div at bounding box center [445, 211] width 891 height 423
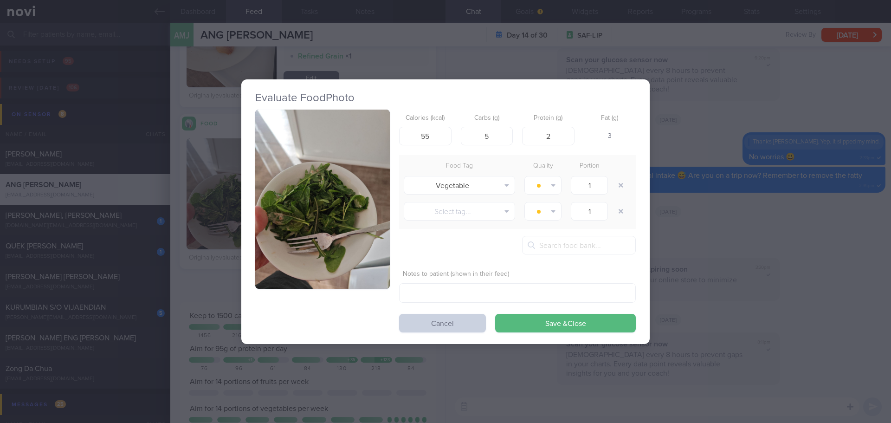
click at [451, 331] on button "Cancel" at bounding box center [442, 323] width 87 height 19
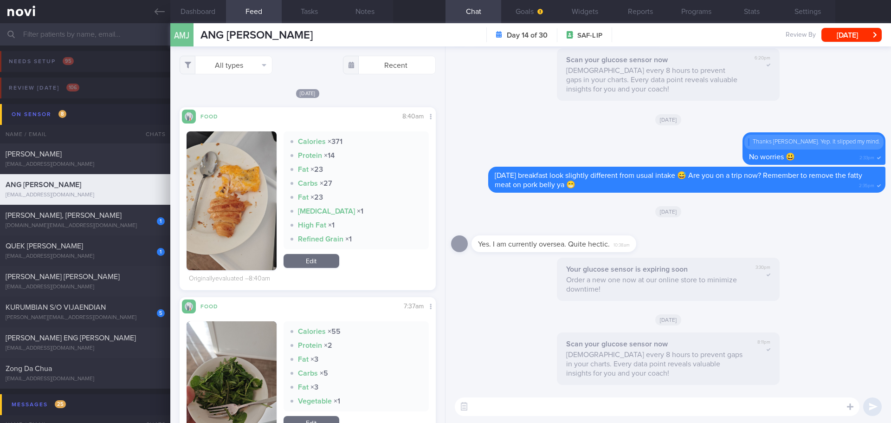
click at [239, 168] on button "button" at bounding box center [232, 200] width 90 height 139
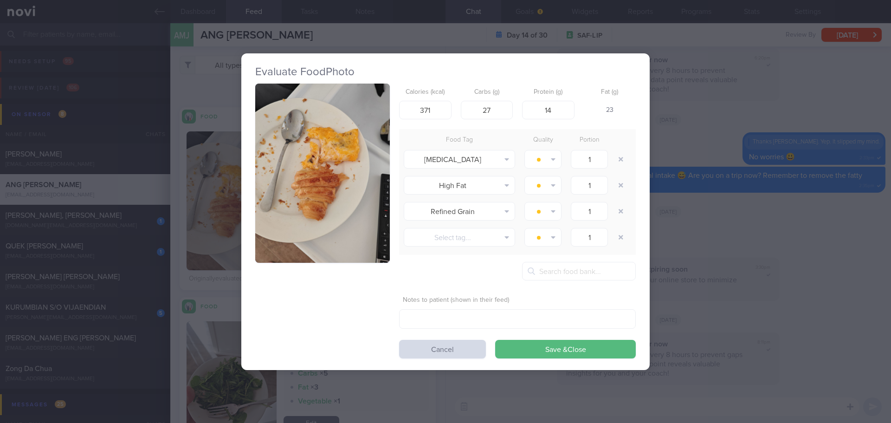
click at [352, 203] on button "button" at bounding box center [322, 174] width 135 height 180
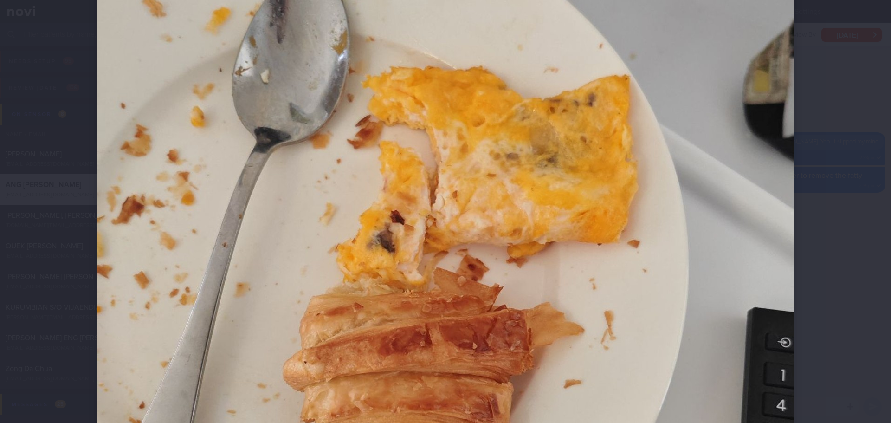
scroll to position [232, 0]
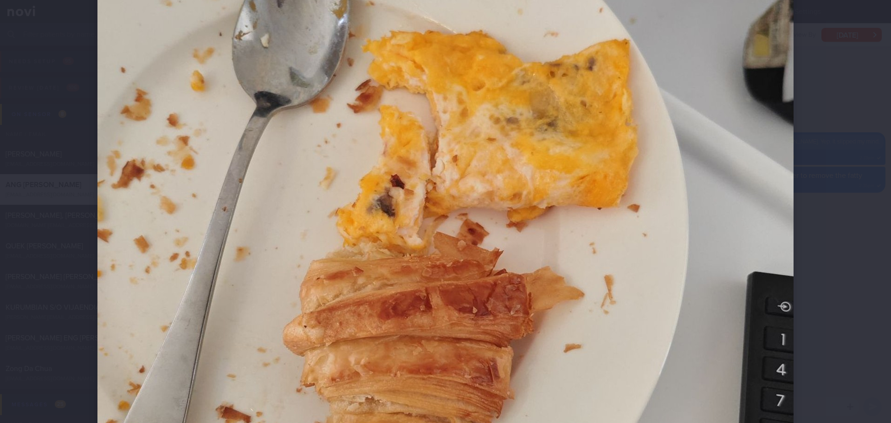
click at [712, 194] on div at bounding box center [445, 269] width 770 height 1002
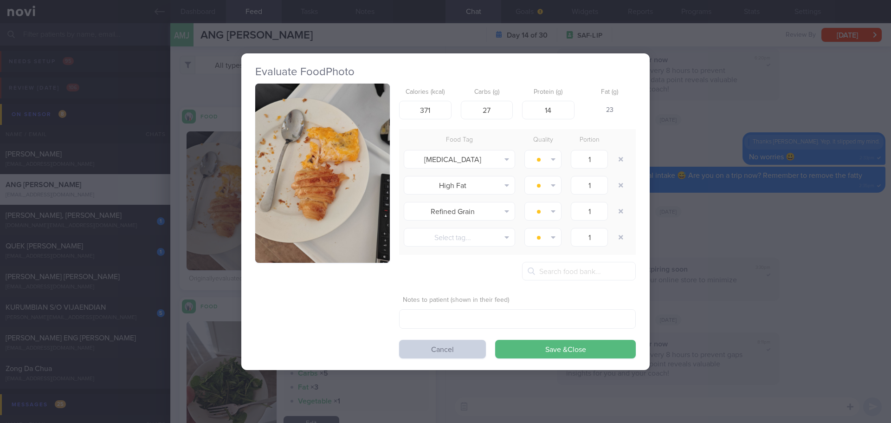
click at [441, 350] on button "Cancel" at bounding box center [442, 349] width 87 height 19
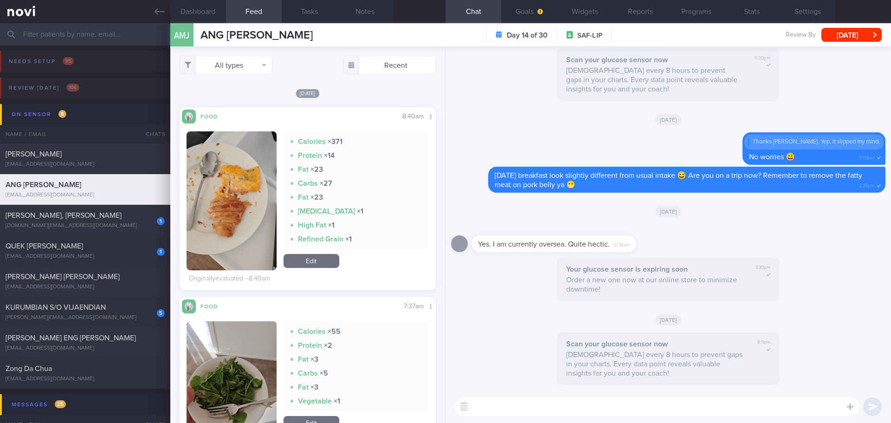
click at [542, 367] on textarea at bounding box center [657, 406] width 405 height 19
drag, startPoint x: 625, startPoint y: 408, endPoint x: 601, endPoint y: 406, distance: 24.2
click at [601, 367] on textarea "Hope your oversea trip has been going smooth, [PERSON_NAME]." at bounding box center [657, 406] width 405 height 19
type textarea "Hope your oversea trip has been going well, [PERSON_NAME]."
click at [685, 367] on textarea "Hope your oversea trip has been going well, [PERSON_NAME]." at bounding box center [657, 406] width 405 height 19
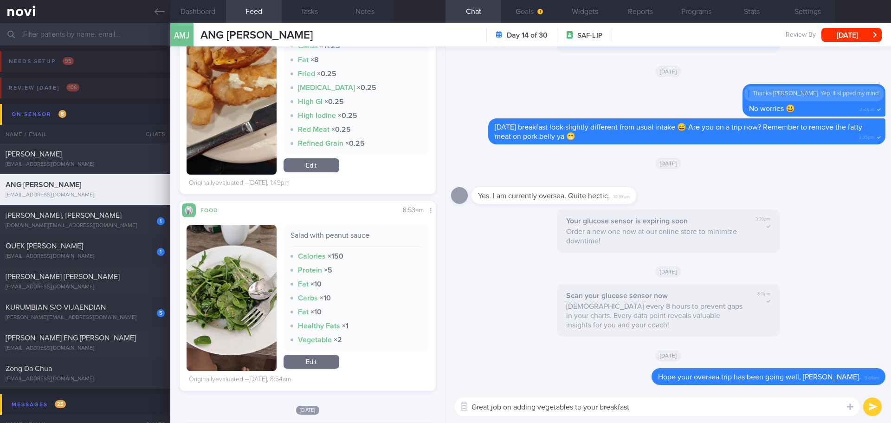
scroll to position [152, 241]
click at [640, 367] on textarea "Great job on adding vegetables to your breakfast" at bounding box center [657, 406] width 405 height 19
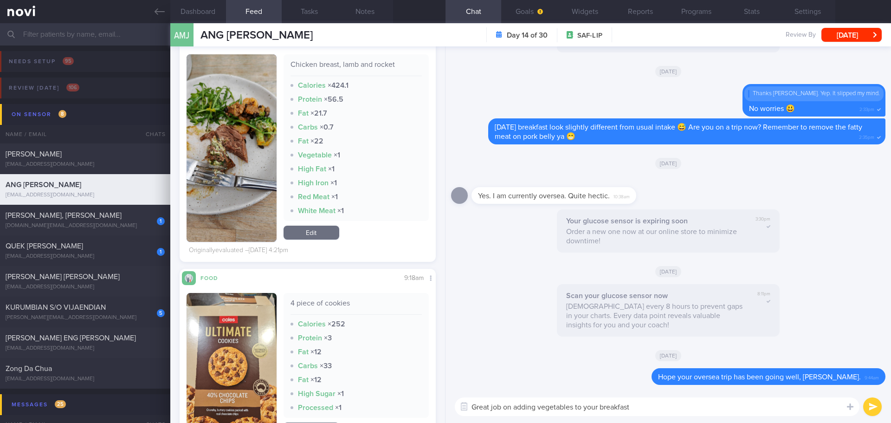
scroll to position [5337, 0]
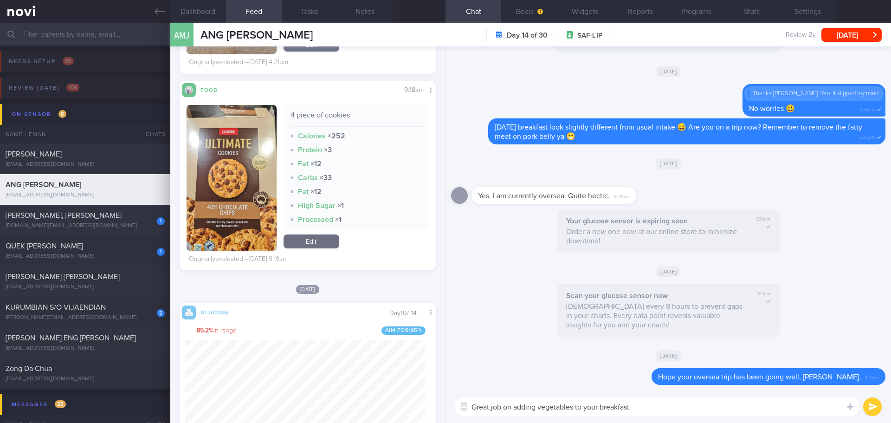
click at [652, 367] on textarea "Great job on adding vegetables to your breakfast" at bounding box center [657, 406] width 405 height 19
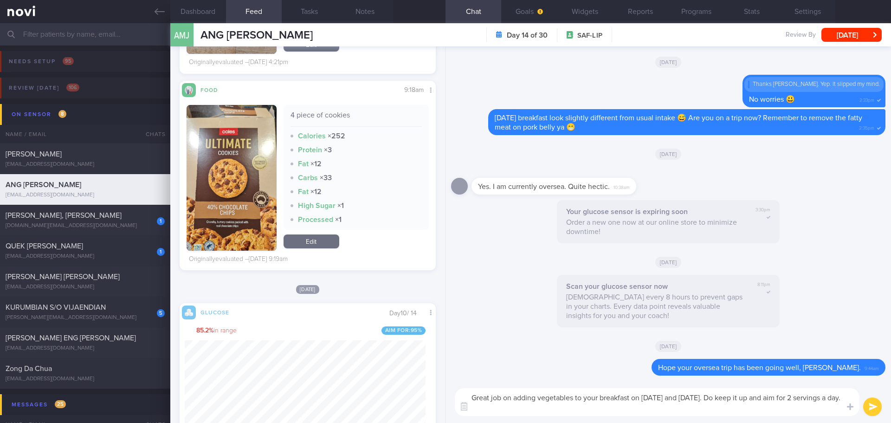
scroll to position [0, 0]
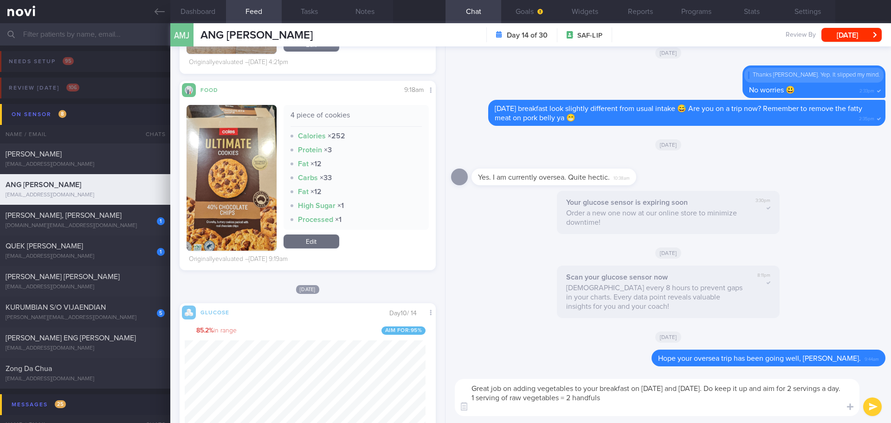
click at [552, 367] on textarea "Great job on adding vegetables to your breakfast on [DATE] and [DATE]. Do keep …" at bounding box center [657, 397] width 405 height 37
click at [473, 367] on textarea "Great job on adding vegetables to your breakfast on [DATE] and [DATE]. Do keep …" at bounding box center [657, 397] width 405 height 37
click at [712, 367] on textarea "Great job on adding vegetables to your breakfast on [DATE] and [DATE]. Do keep …" at bounding box center [657, 397] width 405 height 37
click at [541, 367] on textarea "Great job on adding vegetables to your breakfast on [DATE] and [DATE]. Do keep …" at bounding box center [657, 397] width 405 height 37
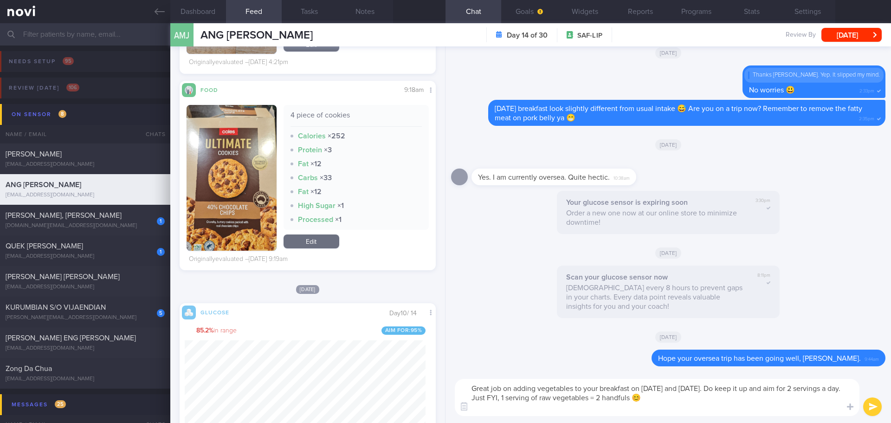
click at [541, 367] on textarea "Great job on adding vegetables to your breakfast on [DATE] and [DATE]. Do keep …" at bounding box center [657, 397] width 405 height 37
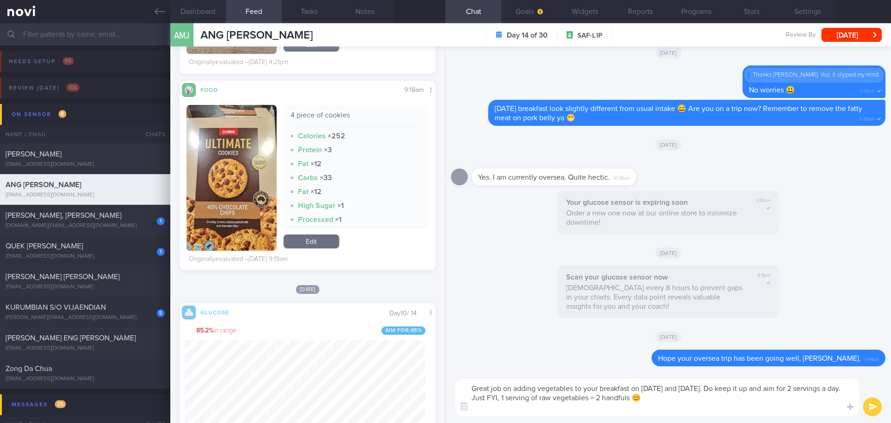
click at [541, 367] on textarea "Great job on adding vegetables to your breakfast on [DATE] and [DATE]. Do keep …" at bounding box center [657, 397] width 405 height 37
click at [672, 367] on textarea "Great job on adding vegetables to your breakfast on [DATE] and [DATE]. Do keep …" at bounding box center [657, 397] width 405 height 37
type textarea "Great job on adding vegetables to your breakfast on [DATE] and [DATE]. Do keep …"
click at [712, 367] on button "submit" at bounding box center [872, 406] width 19 height 19
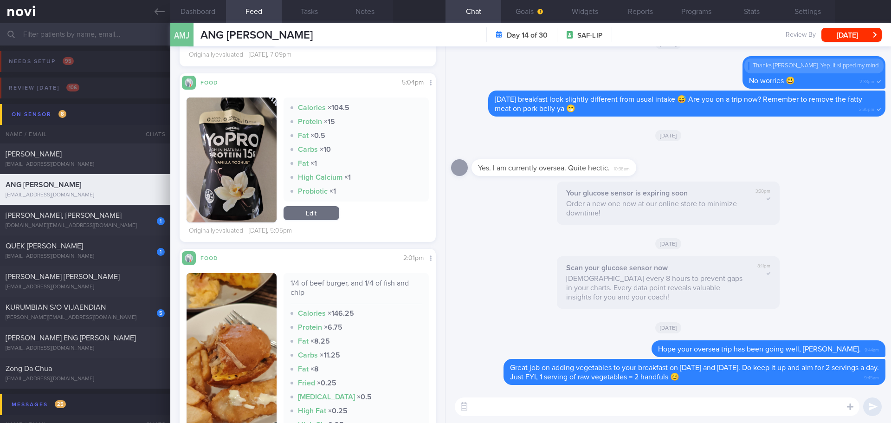
scroll to position [1731, 0]
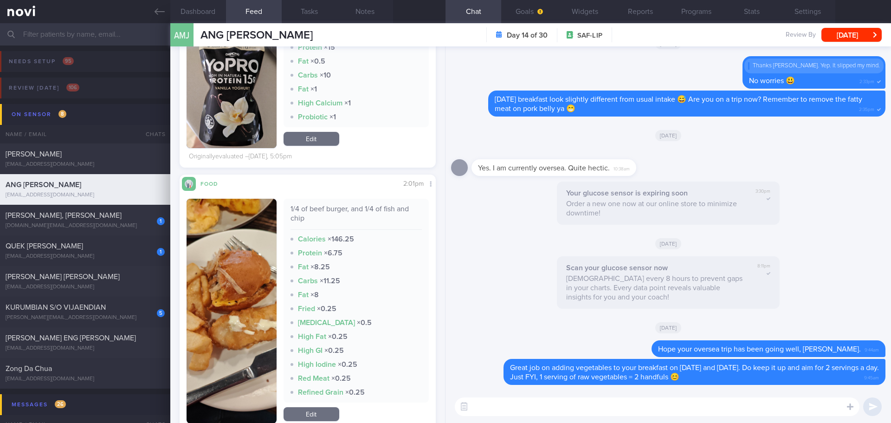
click at [501, 282] on div "Scan your glucose sensor now Scan every 8 hours to prevent gaps in your charts.…" at bounding box center [668, 285] width 434 height 58
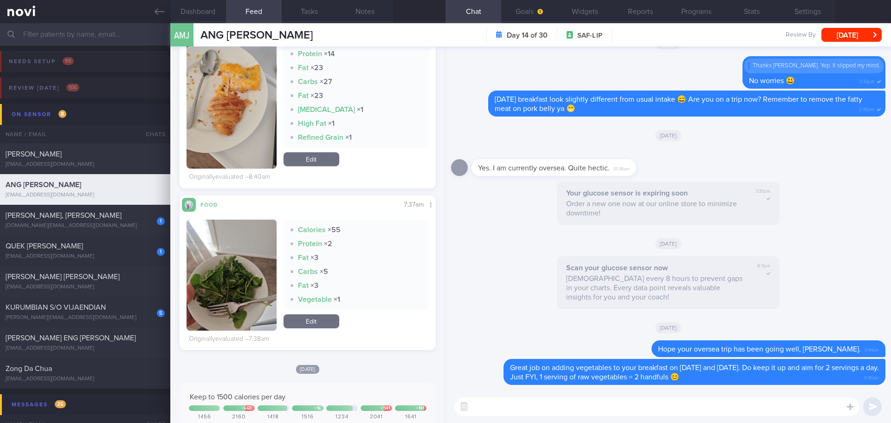
scroll to position [0, 0]
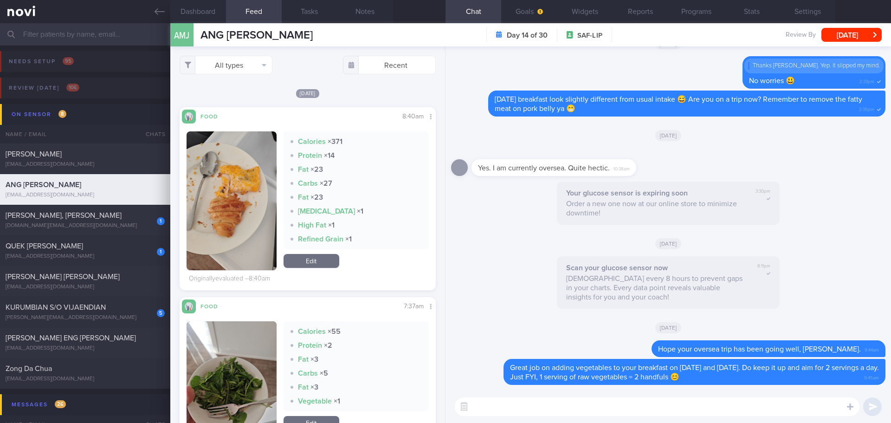
click at [487, 367] on textarea at bounding box center [657, 406] width 405 height 19
type textarea "F"
type textarea "Could do better on food choices this week."
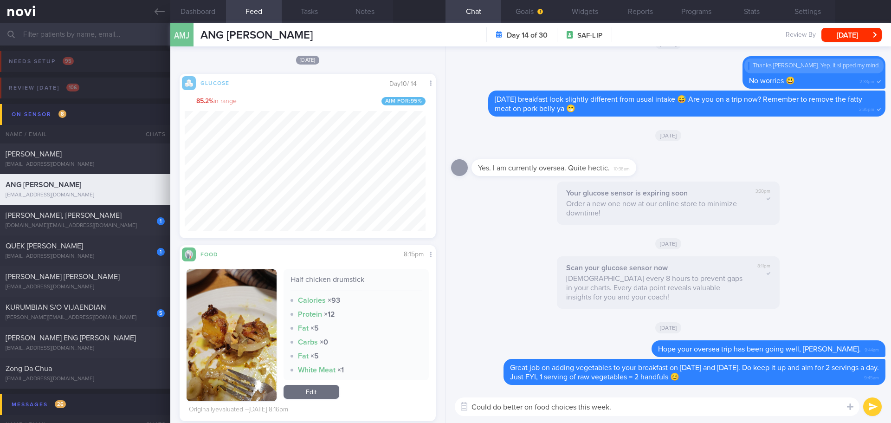
scroll to position [5784, 0]
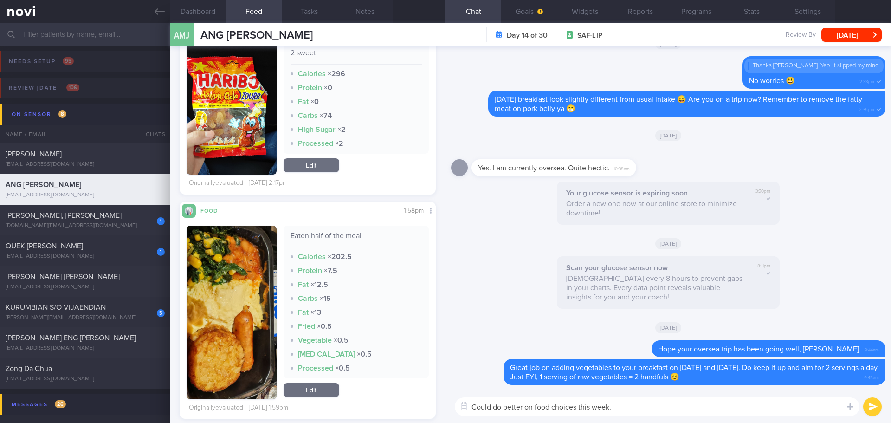
drag, startPoint x: 629, startPoint y: 409, endPoint x: 452, endPoint y: 416, distance: 177.0
click at [452, 367] on div "Could do better on food choices this week. Could do better on food choices this…" at bounding box center [669, 406] width 446 height 32
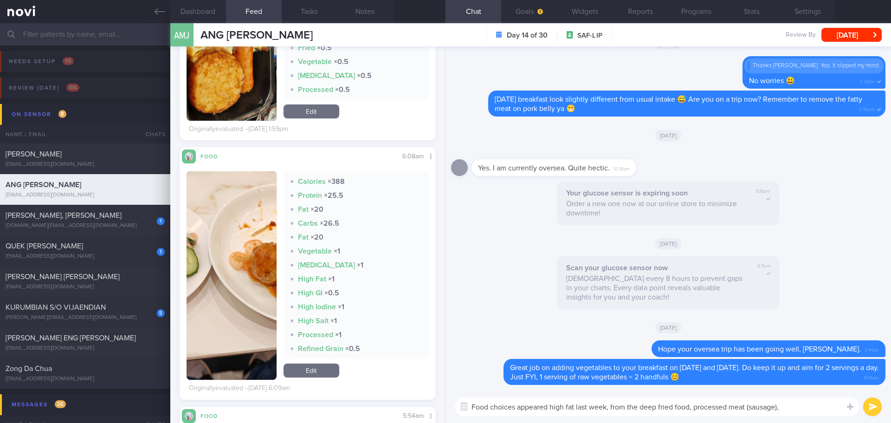
scroll to position [152, 241]
click at [638, 367] on textarea "Food choices appeared high fat last week, from the deep fried food, processed m…" at bounding box center [657, 406] width 405 height 19
click at [712, 367] on textarea "Food choices appeared high fat last week, from deep fried food, processed meat …" at bounding box center [657, 406] width 405 height 19
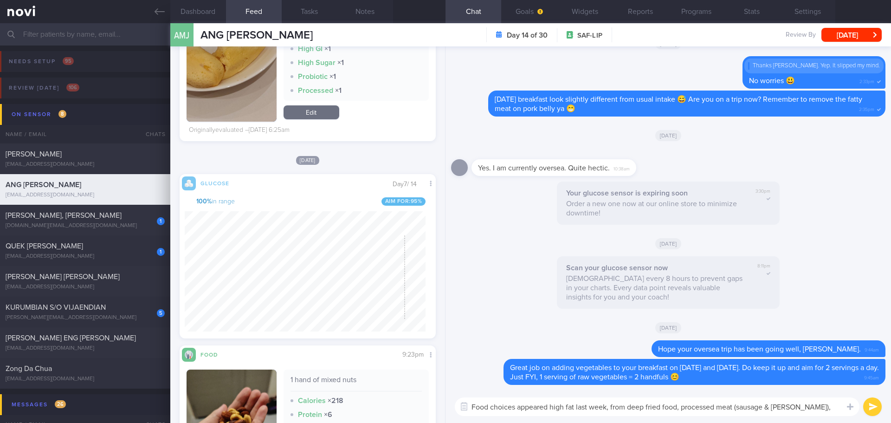
scroll to position [9325, 0]
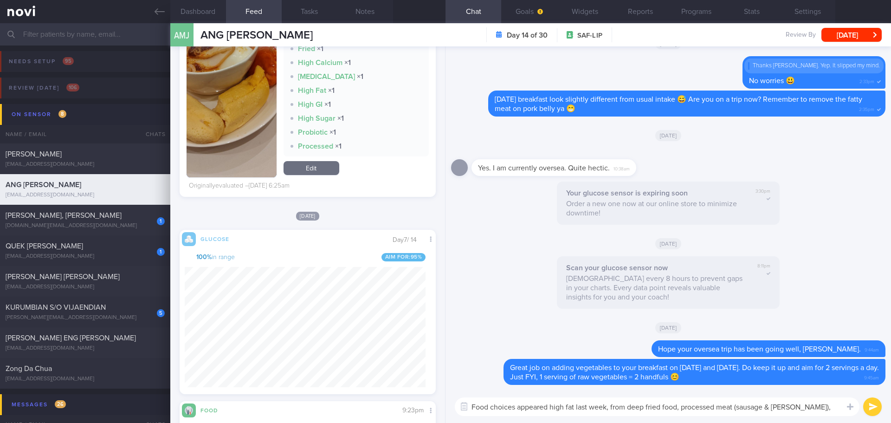
click at [712, 367] on textarea "Food choices appeared high fat last week, from deep fried food, processed meat …" at bounding box center [657, 406] width 405 height 19
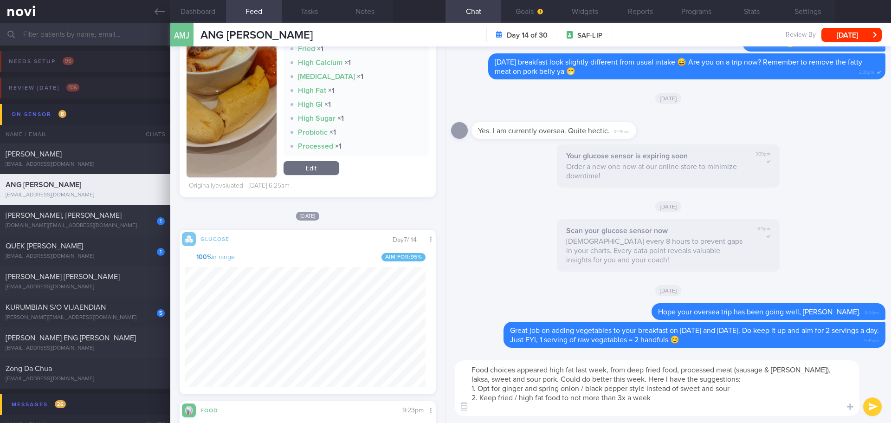
scroll to position [0, 0]
type textarea "Food choices appeared high fat last week, from deep fried food, processed meat …"
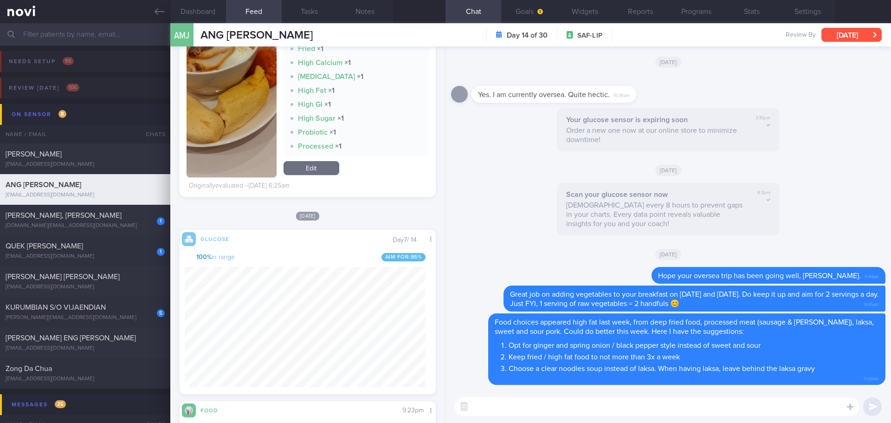
click at [712, 35] on button "[DATE]" at bounding box center [851, 35] width 60 height 14
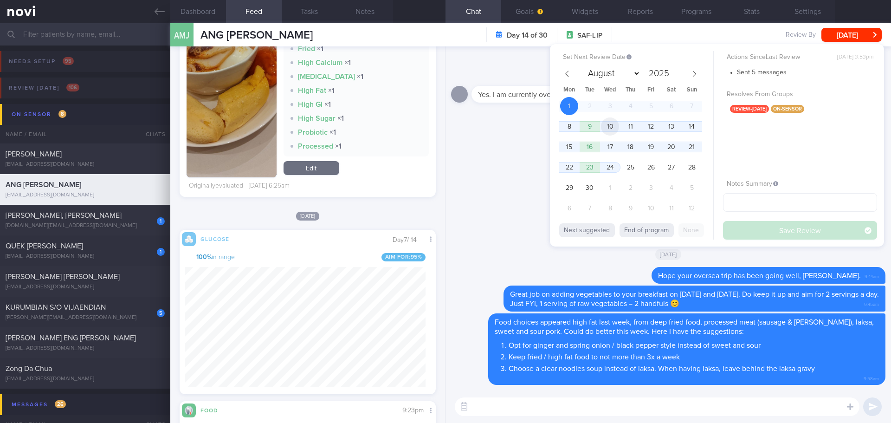
click at [605, 122] on span "10" at bounding box center [610, 126] width 18 height 18
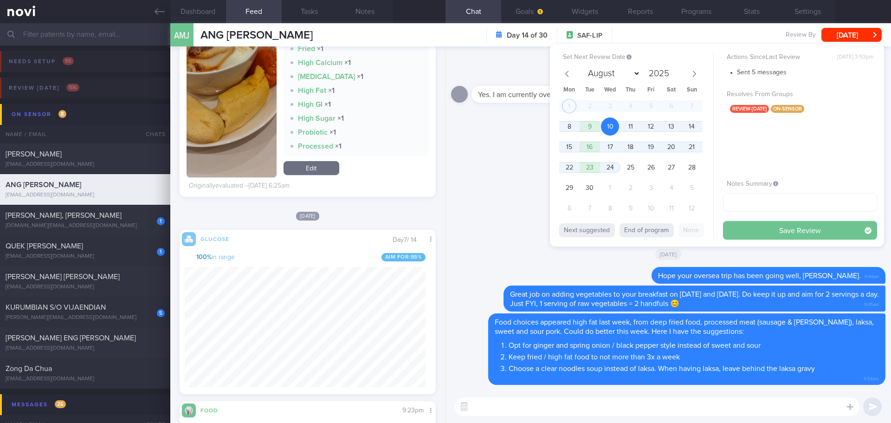
click at [712, 234] on button "Save Review" at bounding box center [800, 230] width 154 height 19
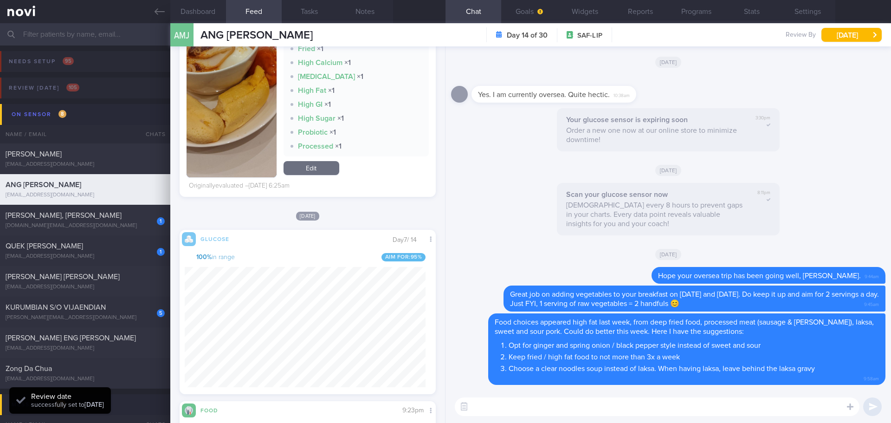
scroll to position [152, 241]
click at [82, 155] on div "[PERSON_NAME]" at bounding box center [84, 153] width 157 height 9
select select "7"
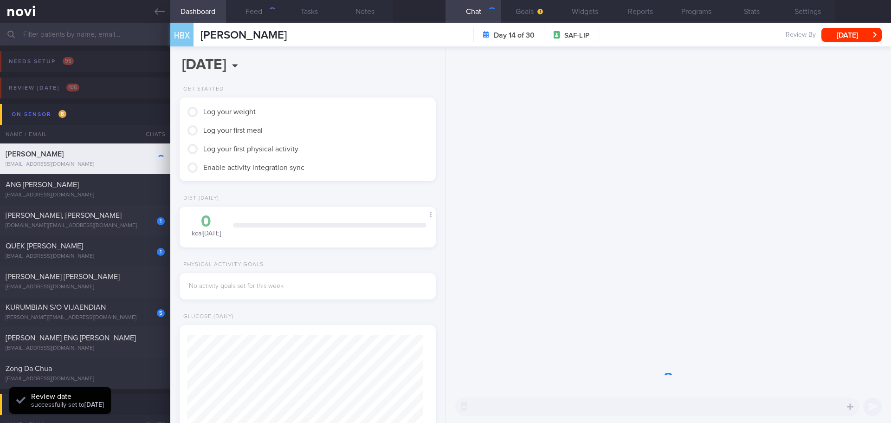
scroll to position [118, 237]
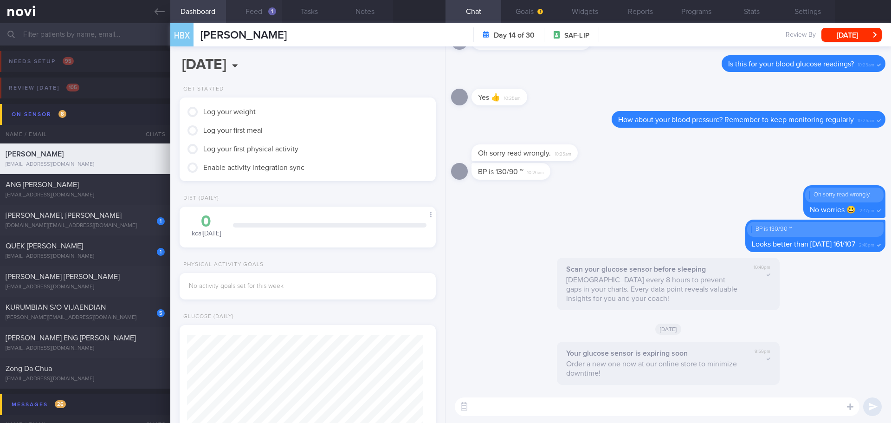
click at [263, 10] on button "Feed 1" at bounding box center [254, 11] width 56 height 23
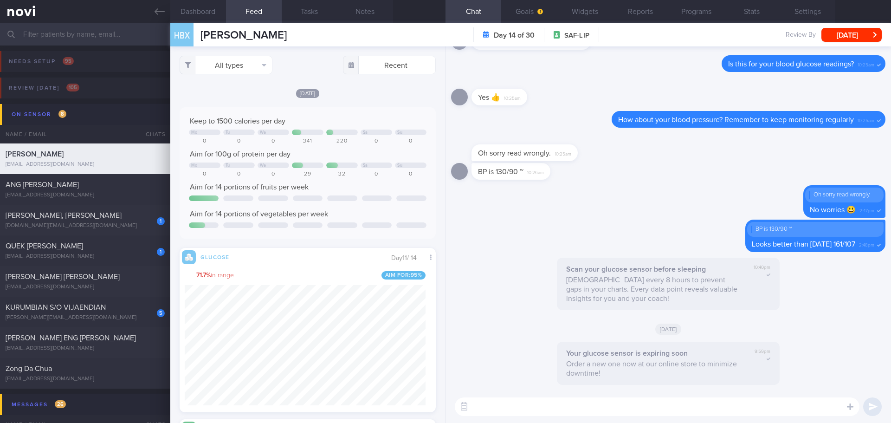
click at [655, 367] on textarea at bounding box center [657, 406] width 405 height 19
click at [665, 367] on textarea "Hi [PERSON_NAME] here. Looks like your blood glucose has stopped working" at bounding box center [657, 406] width 405 height 19
click at [712, 367] on textarea "Hi [PERSON_NAME] here. Looks like your blood glucose sensor has stopped working" at bounding box center [657, 406] width 405 height 19
type textarea "Hi [PERSON_NAME] here. Looks like your blood glucose sensor has stopped working…"
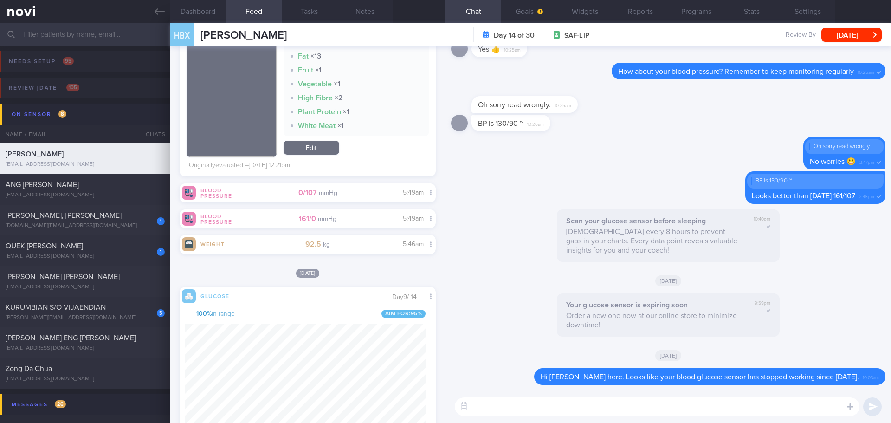
scroll to position [152, 241]
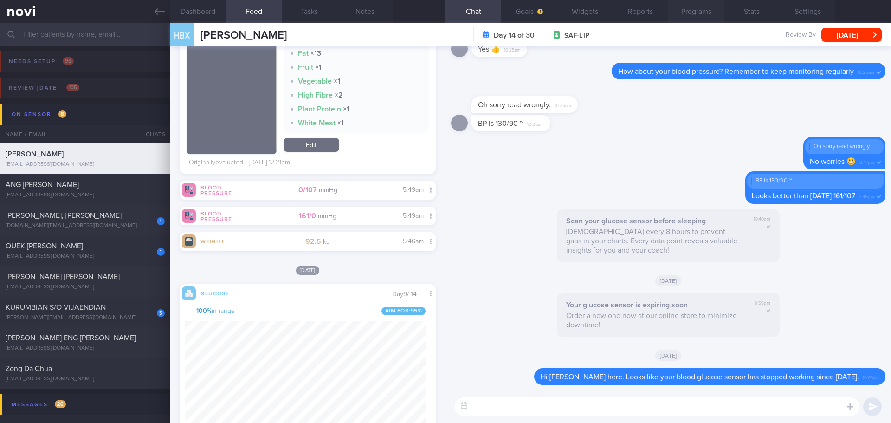
click at [691, 8] on button "Programs" at bounding box center [696, 11] width 56 height 23
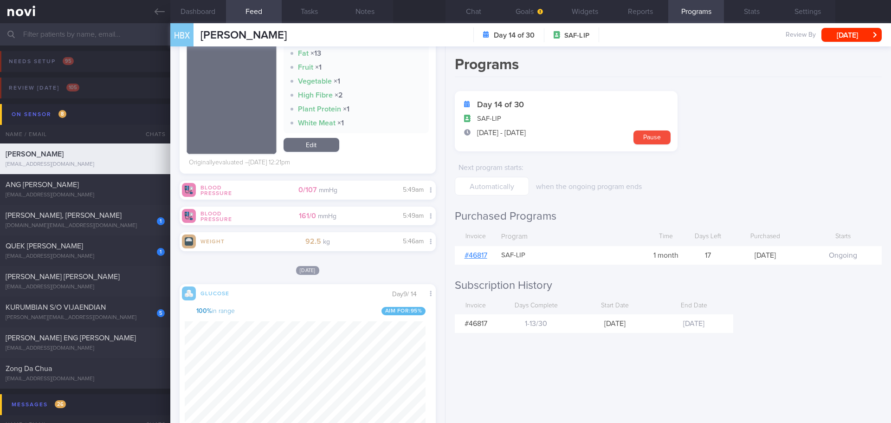
click at [479, 254] on link "# 46817" at bounding box center [476, 255] width 23 height 7
drag, startPoint x: 472, startPoint y: 11, endPoint x: 474, endPoint y: 17, distance: 6.2
click at [473, 11] on button "Chat" at bounding box center [474, 11] width 56 height 23
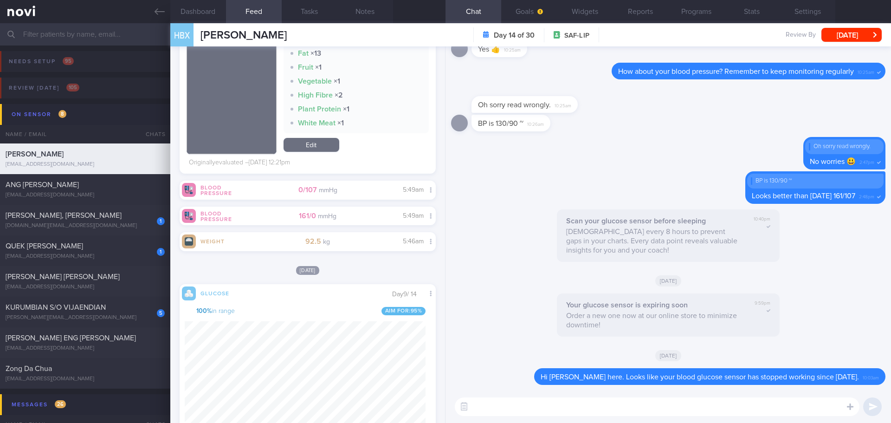
click at [712, 120] on div "BP is 130/90 ~ 10:26am" at bounding box center [668, 126] width 434 height 22
click at [45, 34] on input "text" at bounding box center [445, 34] width 891 height 22
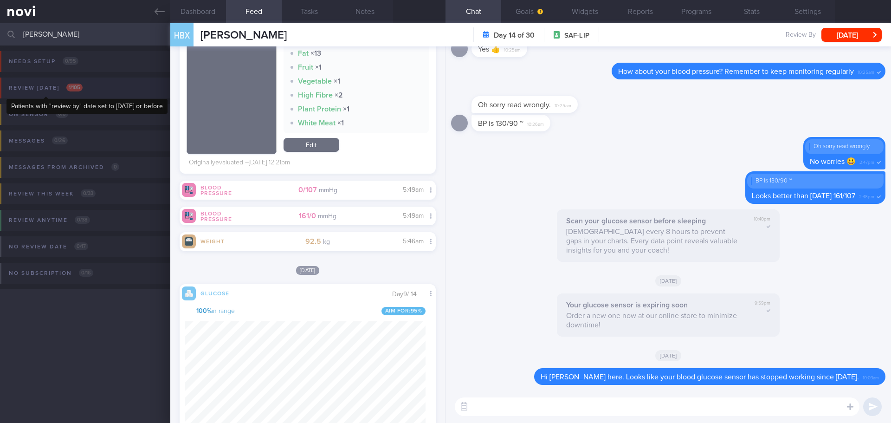
type input "[PERSON_NAME]"
click at [84, 84] on div "Review [DATE] 1 / 105" at bounding box center [45, 88] width 78 height 13
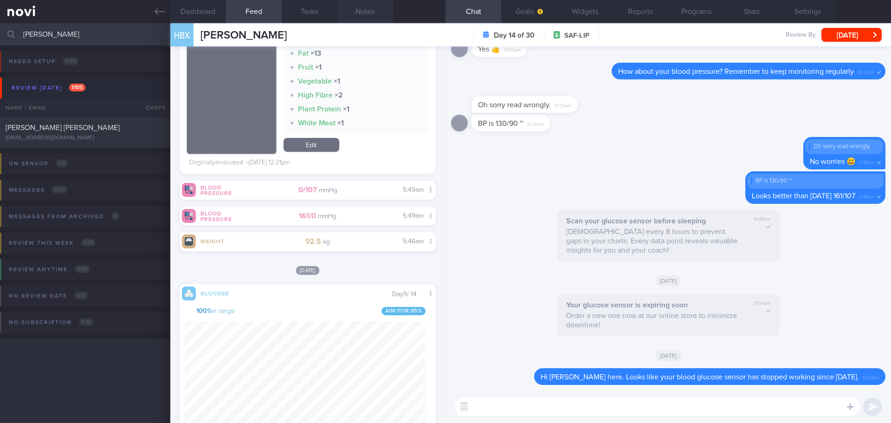
drag, startPoint x: 70, startPoint y: 128, endPoint x: 368, endPoint y: 2, distance: 323.2
click at [70, 128] on span "[PERSON_NAME] [PERSON_NAME]" at bounding box center [63, 127] width 114 height 7
select select "8"
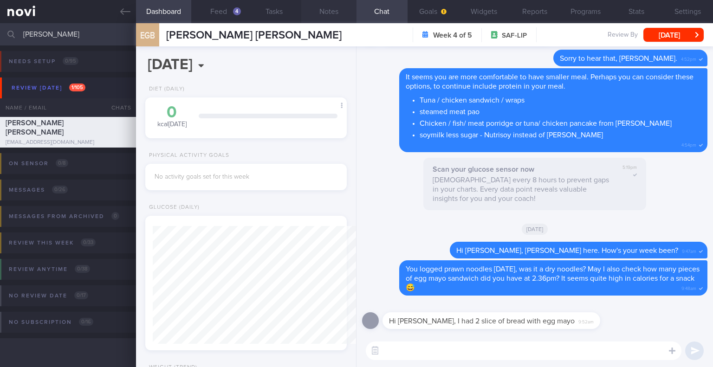
scroll to position [102, 178]
click at [221, 6] on button "Feed 4" at bounding box center [218, 11] width 55 height 23
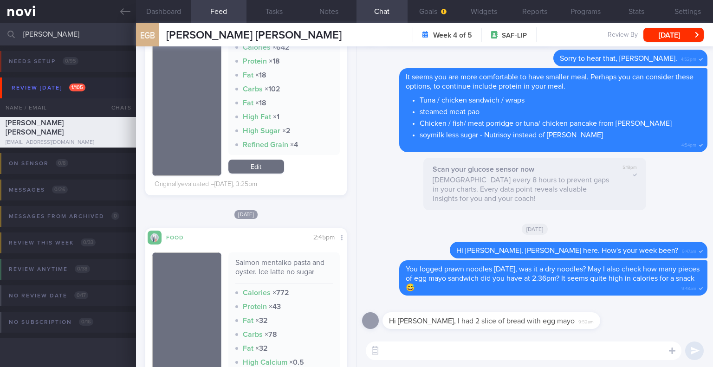
scroll to position [696, 0]
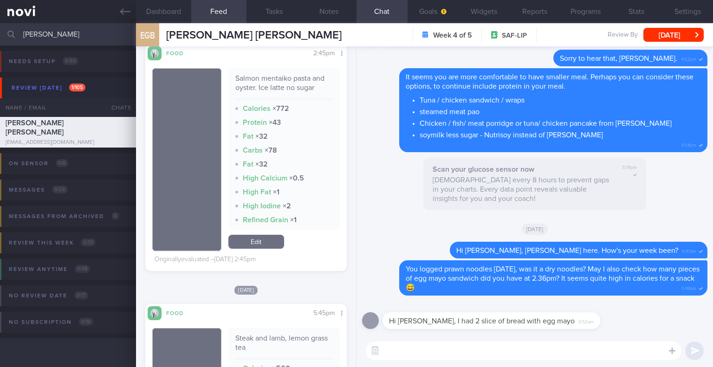
click at [434, 347] on textarea at bounding box center [524, 351] width 316 height 19
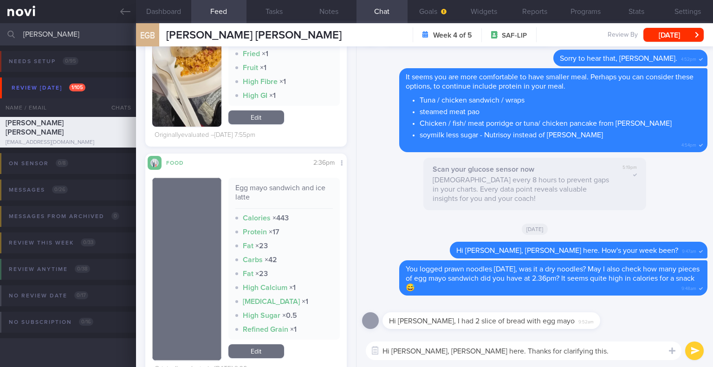
scroll to position [1578, 0]
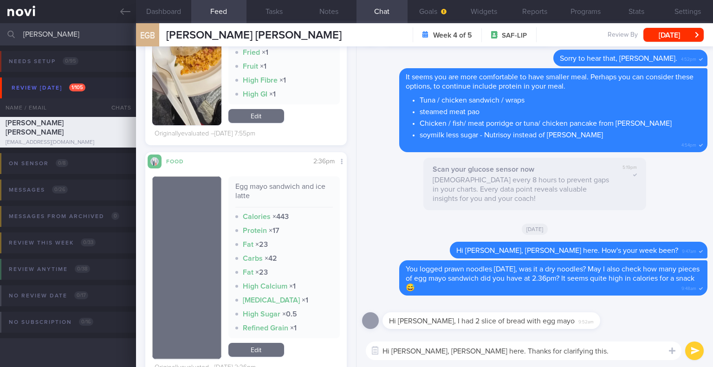
click at [574, 351] on textarea "Hi [PERSON_NAME], [PERSON_NAME] here. Thanks for clarifying this." at bounding box center [524, 351] width 316 height 19
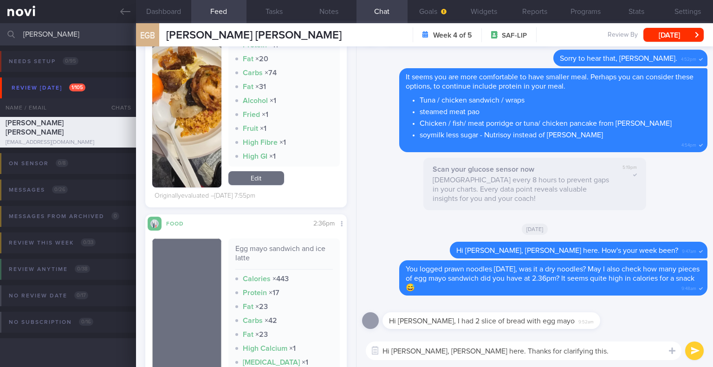
scroll to position [1532, 0]
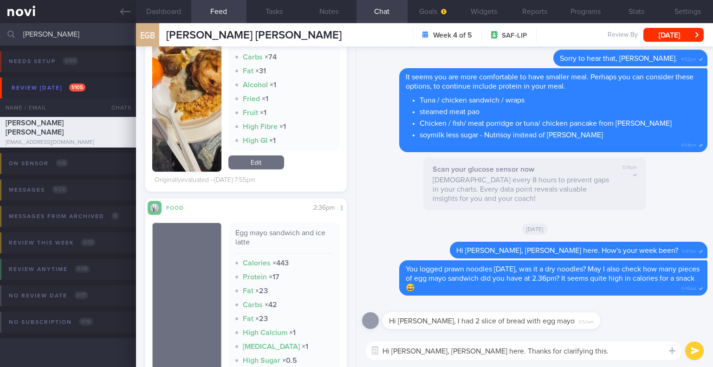
click at [593, 354] on textarea "Hi [PERSON_NAME], [PERSON_NAME] here. Thanks for clarifying this." at bounding box center [524, 351] width 316 height 19
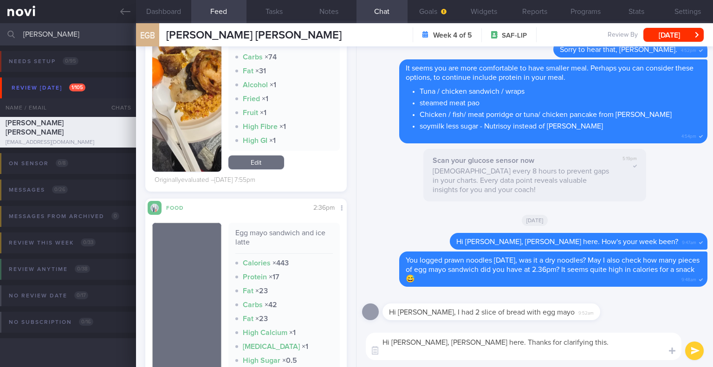
scroll to position [0, 0]
type textarea "Hi [PERSON_NAME], [PERSON_NAME] here. Thanks for clarifying this. Egg mayo sand…"
click at [119, 1] on link at bounding box center [68, 11] width 136 height 23
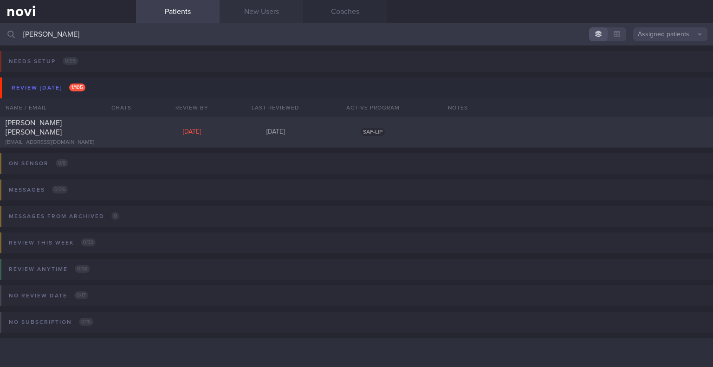
click at [273, 13] on link "New Users" at bounding box center [262, 11] width 84 height 23
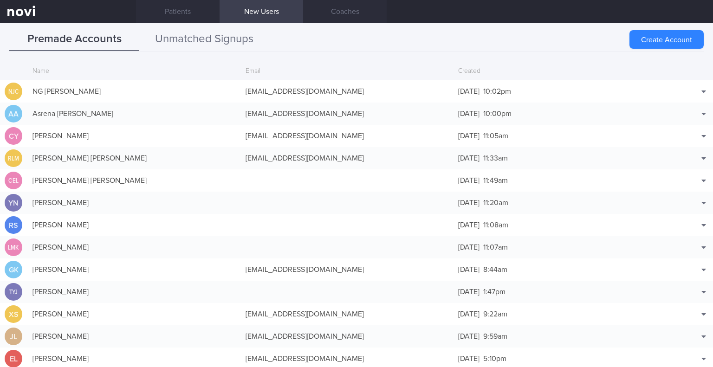
click at [226, 36] on button "Unmatched Signups" at bounding box center [204, 39] width 130 height 23
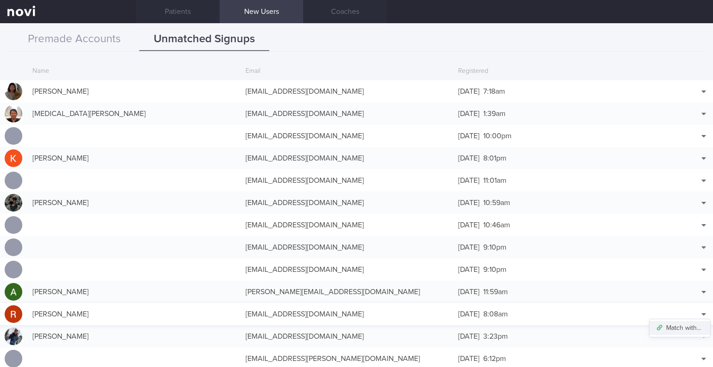
click at [682, 324] on button "Match with..." at bounding box center [679, 328] width 61 height 14
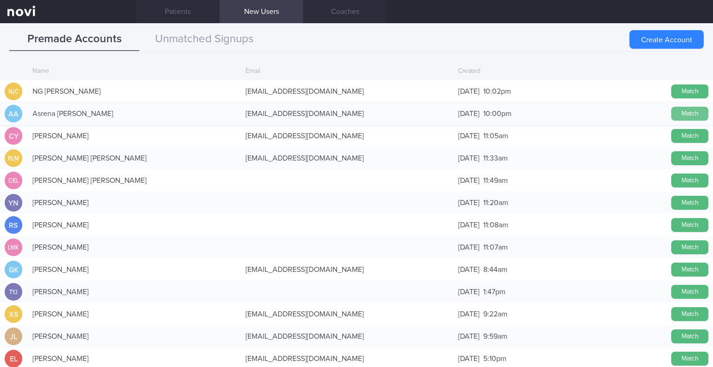
click at [678, 114] on button "Match" at bounding box center [689, 114] width 37 height 14
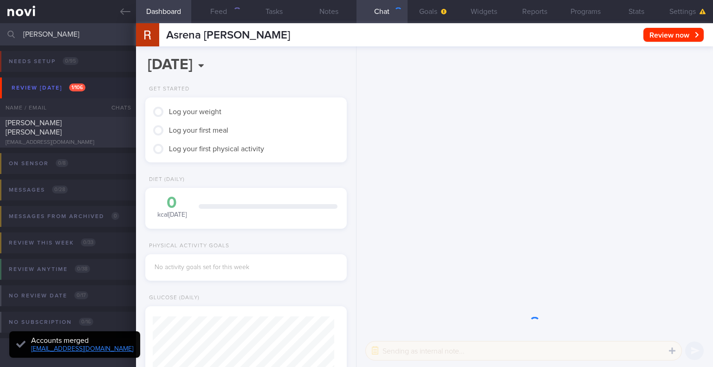
scroll to position [91, 181]
click at [674, 7] on button "Settings" at bounding box center [687, 11] width 51 height 23
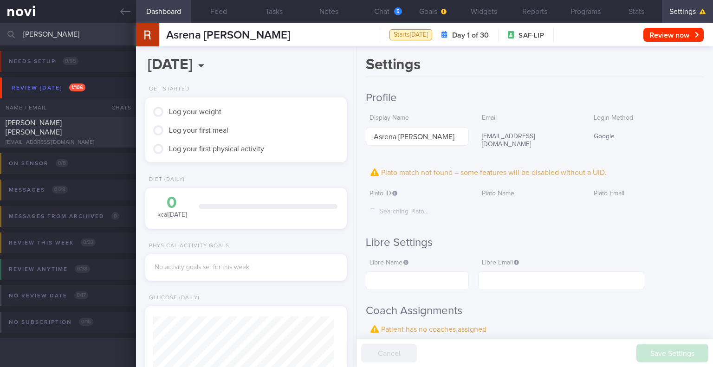
scroll to position [-164, 0]
drag, startPoint x: 387, startPoint y: 14, endPoint x: 382, endPoint y: 13, distance: 5.3
click at [387, 14] on button "Chat 5" at bounding box center [381, 11] width 51 height 23
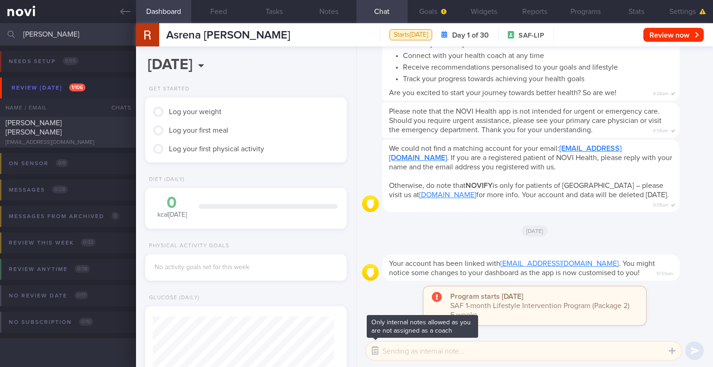
click at [380, 345] on button "button" at bounding box center [375, 351] width 17 height 17
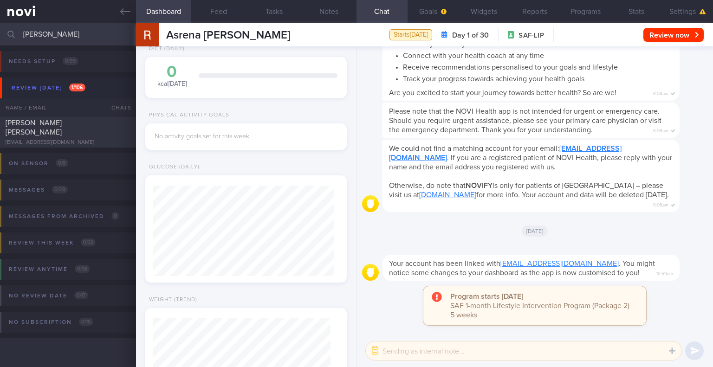
scroll to position [139, 0]
click at [428, 242] on div "[DATE]" at bounding box center [534, 231] width 345 height 26
click at [673, 12] on button "Settings" at bounding box center [687, 11] width 51 height 23
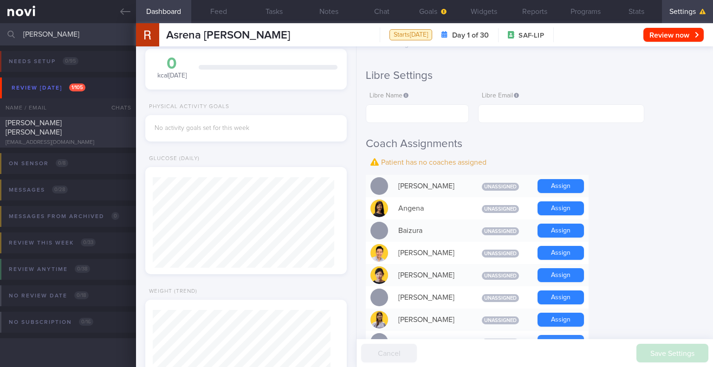
scroll to position [232, 0]
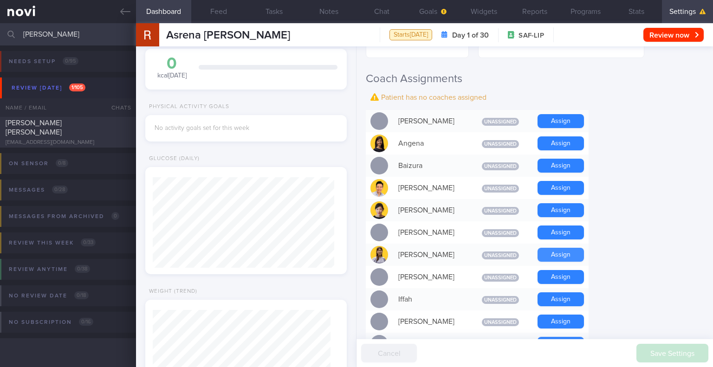
click at [546, 248] on button "Assign" at bounding box center [560, 255] width 46 height 14
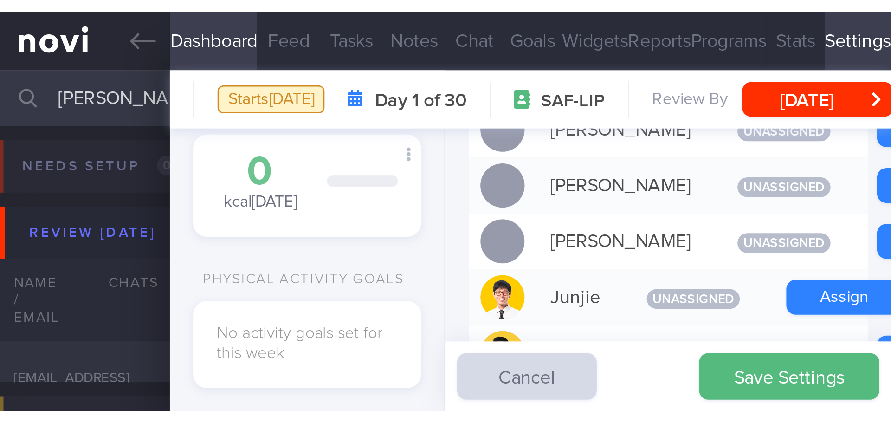
scroll to position [116, 233]
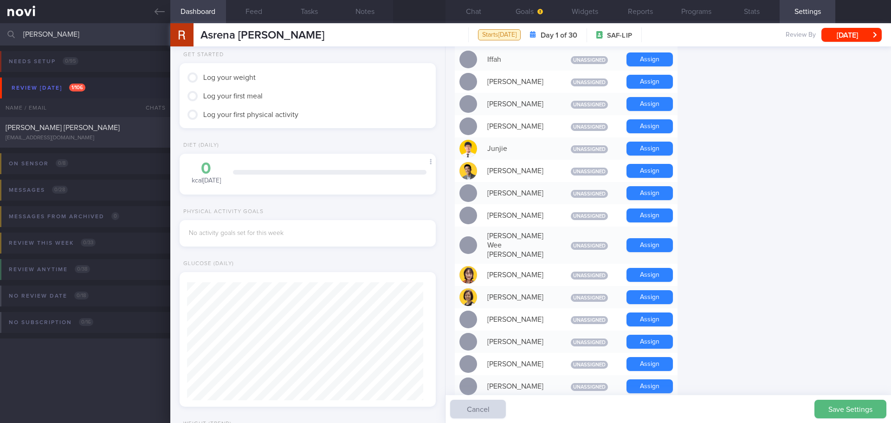
click at [712, 161] on form "Profile Display Name [PERSON_NAME] Email [EMAIL_ADDRESS][DOMAIN_NAME] Login Met…" at bounding box center [668, 220] width 427 height 1108
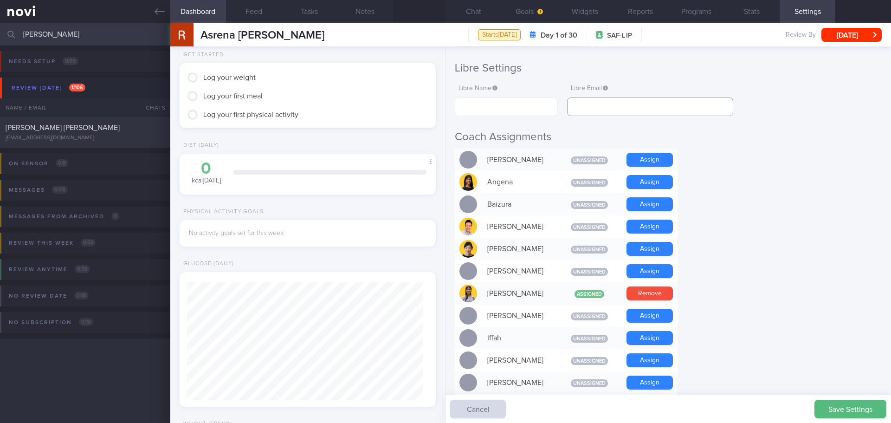
click at [645, 112] on input "text" at bounding box center [650, 106] width 166 height 19
paste input "[EMAIL_ADDRESS][DOMAIN_NAME]"
type input "[EMAIL_ADDRESS][DOMAIN_NAME]"
click at [487, 103] on input "text" at bounding box center [506, 106] width 103 height 19
paste input "Asrena [PERSON_NAME]"
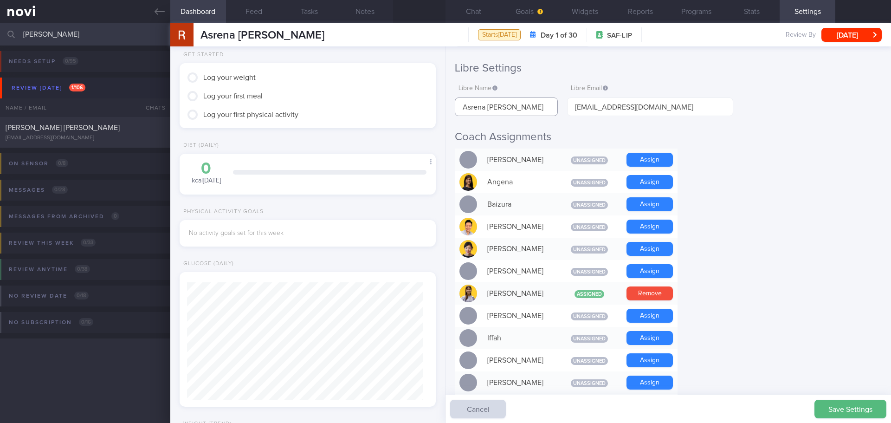
type input "Asrena [PERSON_NAME]"
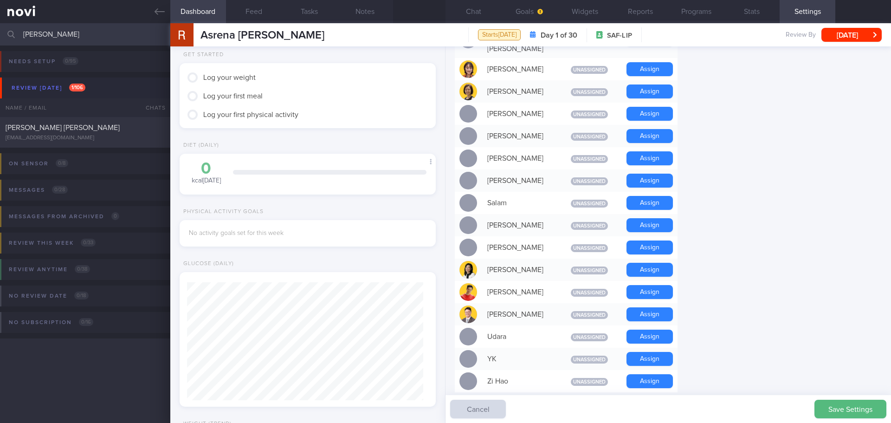
scroll to position [657, 0]
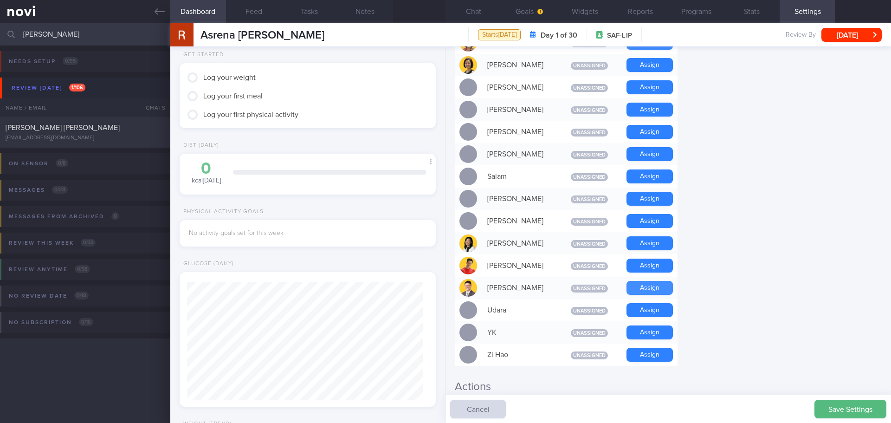
click at [664, 281] on button "Assign" at bounding box center [650, 288] width 46 height 14
click at [532, 6] on button "Goals" at bounding box center [529, 11] width 56 height 23
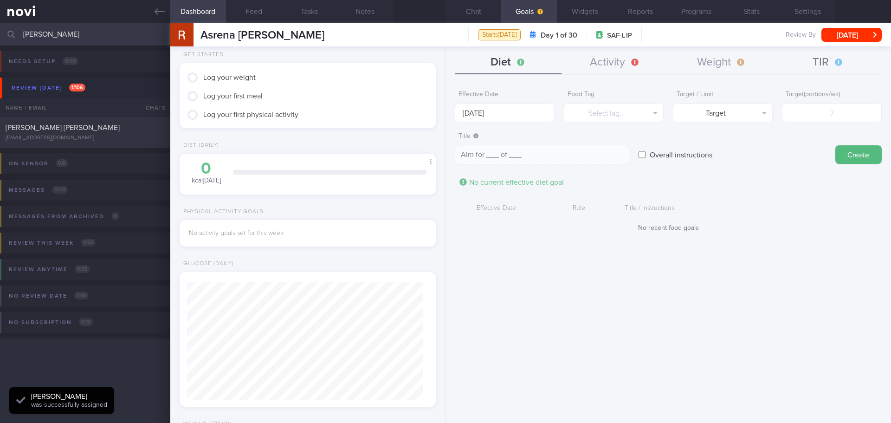
click at [712, 64] on button "TIR" at bounding box center [828, 62] width 107 height 23
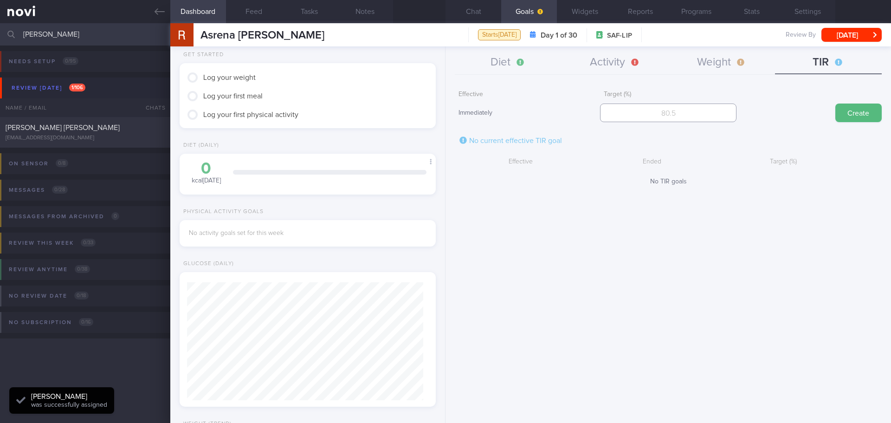
click at [695, 111] on input "number" at bounding box center [668, 112] width 136 height 19
type input "95"
click at [712, 111] on button "Create" at bounding box center [858, 112] width 46 height 19
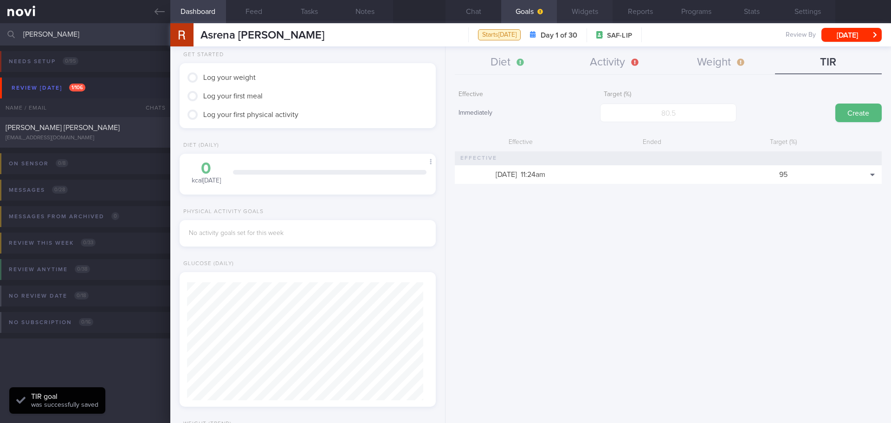
click at [594, 12] on button "Widgets" at bounding box center [585, 11] width 56 height 23
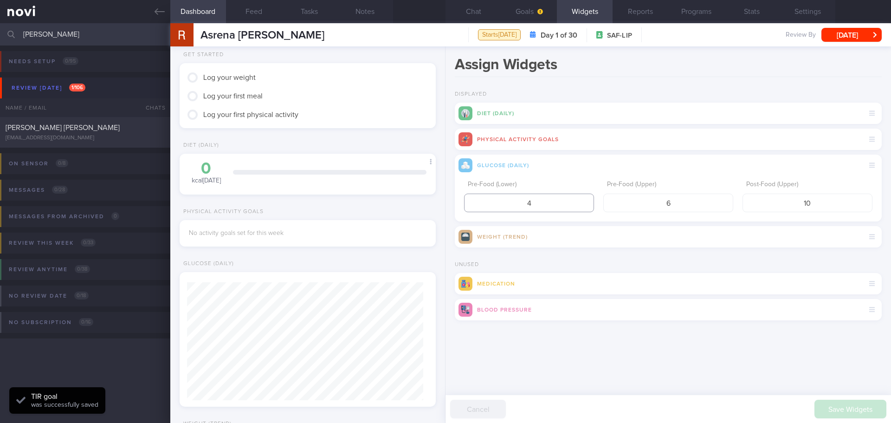
click at [549, 195] on input "4" at bounding box center [529, 203] width 130 height 19
type input "3.9"
click at [677, 205] on input "6" at bounding box center [668, 203] width 130 height 19
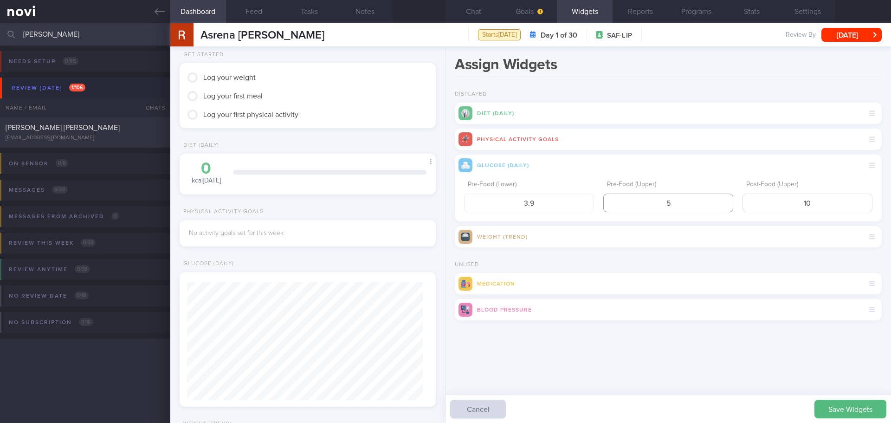
type input "5"
click at [712, 194] on input "10" at bounding box center [808, 203] width 130 height 19
type input "1"
type input "7.8"
click at [712, 367] on button "Save Widgets" at bounding box center [851, 409] width 72 height 19
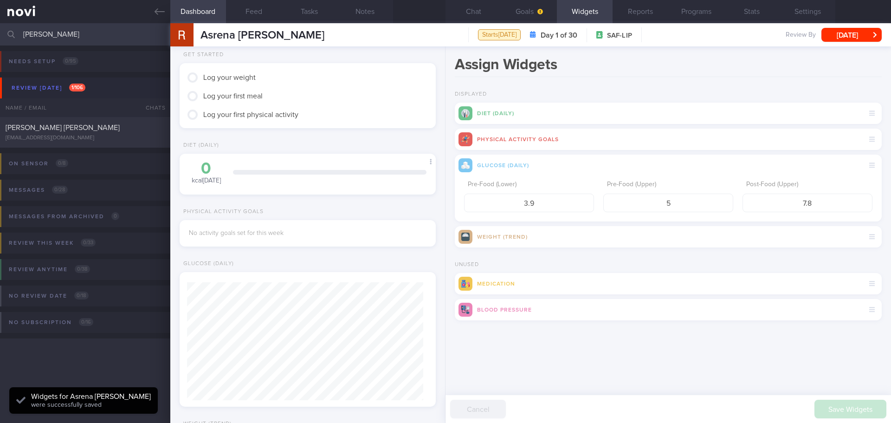
scroll to position [118, 237]
drag, startPoint x: 781, startPoint y: 378, endPoint x: 773, endPoint y: 378, distance: 7.9
click at [712, 367] on div "Assign Widgets Displayed Diet (Daily) Physical Activity Goals Glucose (Daily) P…" at bounding box center [669, 234] width 446 height 376
click at [539, 15] on button "Goals" at bounding box center [529, 11] width 56 height 23
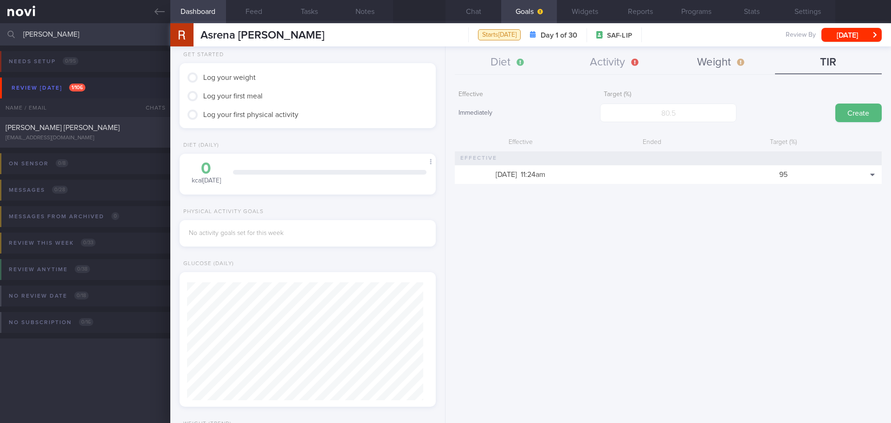
click at [696, 64] on button "Weight" at bounding box center [721, 62] width 107 height 23
click at [682, 118] on input "number" at bounding box center [668, 112] width 136 height 19
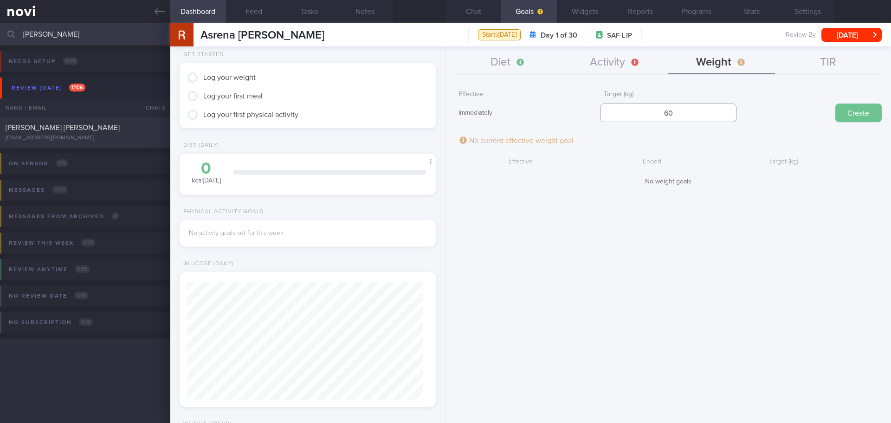
type input "60"
click at [712, 114] on button "Create" at bounding box center [858, 112] width 46 height 19
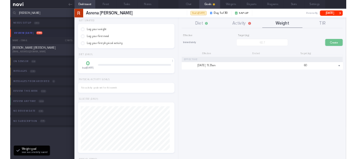
scroll to position [129, 233]
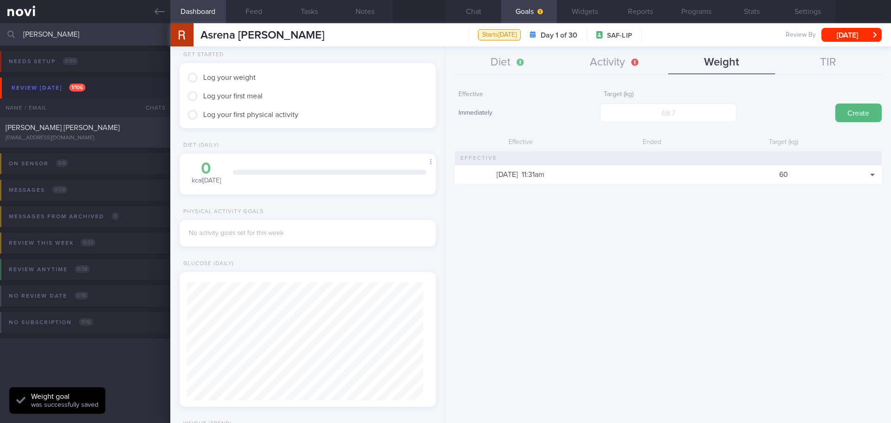
click at [712, 294] on div "Effective Immediately Target (kg) Create Effective Ended Target (kg) [DATE] 11:…" at bounding box center [669, 251] width 446 height 344
click at [498, 59] on button "Diet" at bounding box center [508, 62] width 107 height 23
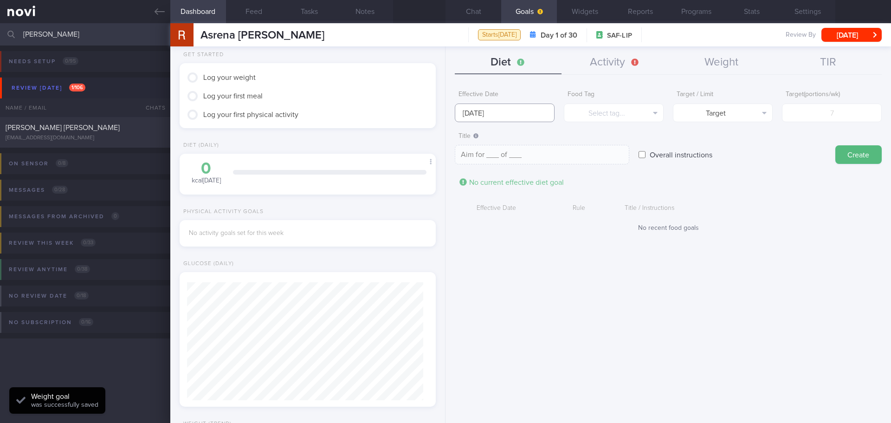
click at [491, 115] on input "[DATE]" at bounding box center [505, 112] width 100 height 19
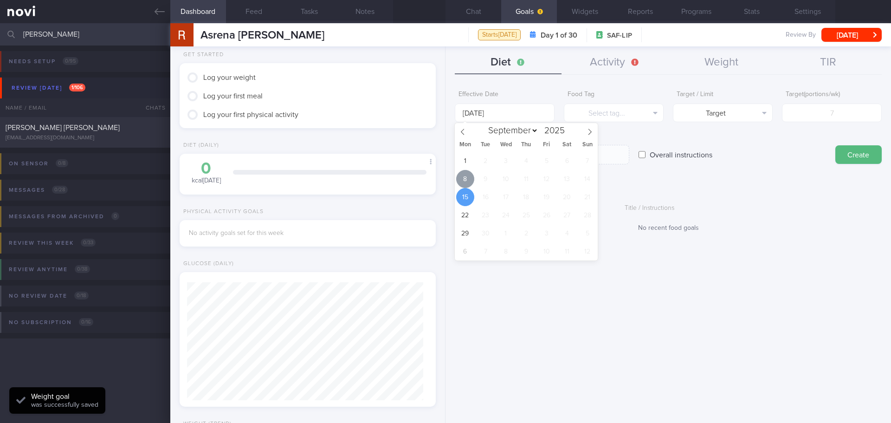
click at [471, 183] on span "8" at bounding box center [465, 179] width 18 height 18
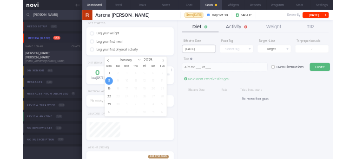
scroll to position [102, 178]
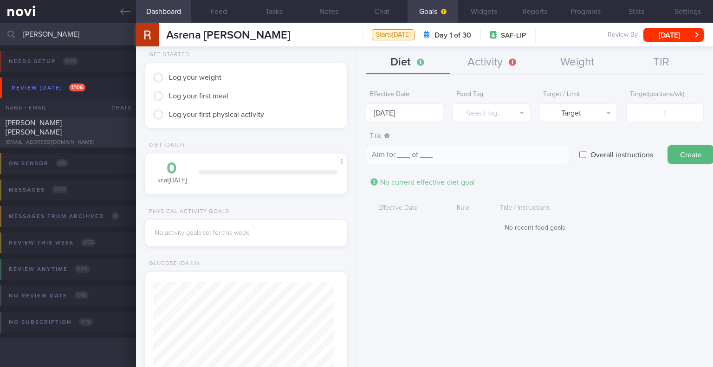
click at [564, 292] on div "Effective Date [DATE] Food Tag Select tag... Select tag... Calories Carbs Prote…" at bounding box center [534, 223] width 356 height 288
click at [377, 111] on input "[DATE]" at bounding box center [405, 112] width 78 height 19
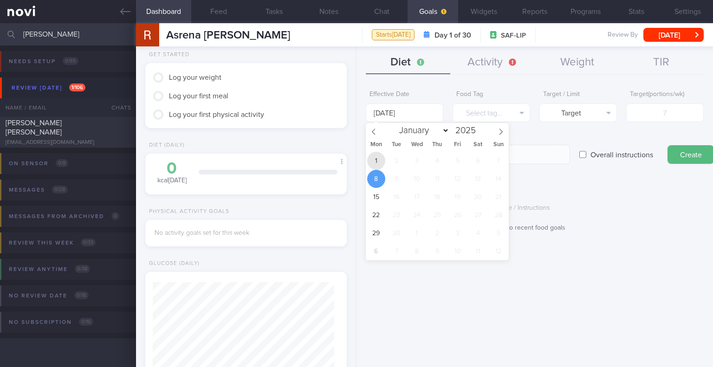
click at [377, 159] on span "1" at bounding box center [376, 161] width 18 height 18
type input "[DATE]"
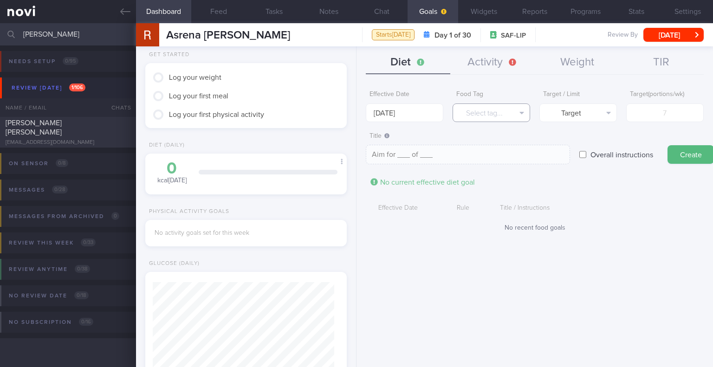
click at [504, 117] on button "Select tag..." at bounding box center [492, 112] width 78 height 19
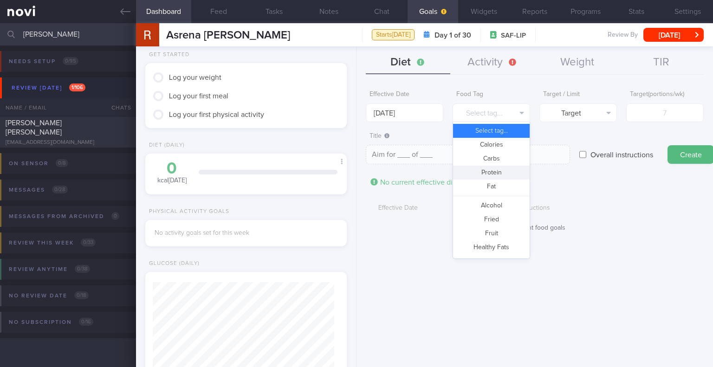
click at [494, 172] on button "Protein" at bounding box center [491, 173] width 77 height 14
type textarea "Aim for __g of protein per day"
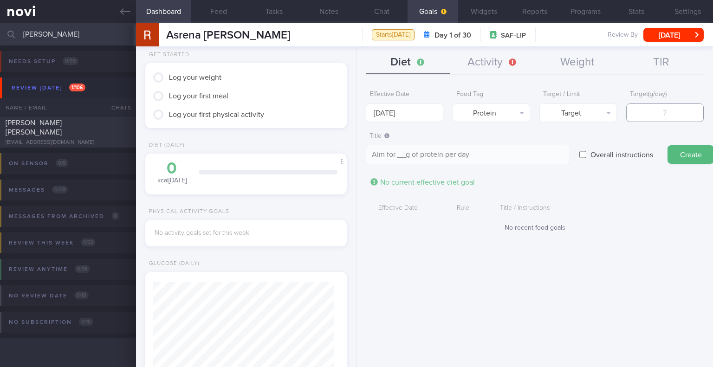
click at [632, 113] on input "number" at bounding box center [665, 112] width 78 height 19
type input "6"
type textarea "Aim for 6g of protein per day"
type input "60"
type textarea "Aim for 60g of protein per day"
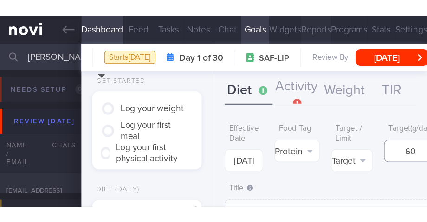
scroll to position [464072, 464052]
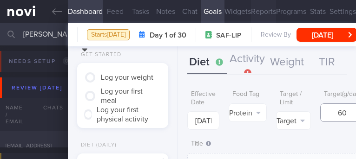
type input "60"
click at [354, 159] on div "Effective Date [DATE] Food Tag Protein Select tag... Calories Carbs Protein Fat…" at bounding box center [267, 119] width 178 height 80
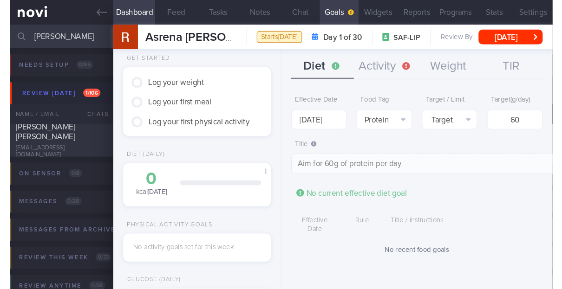
scroll to position [665, 0]
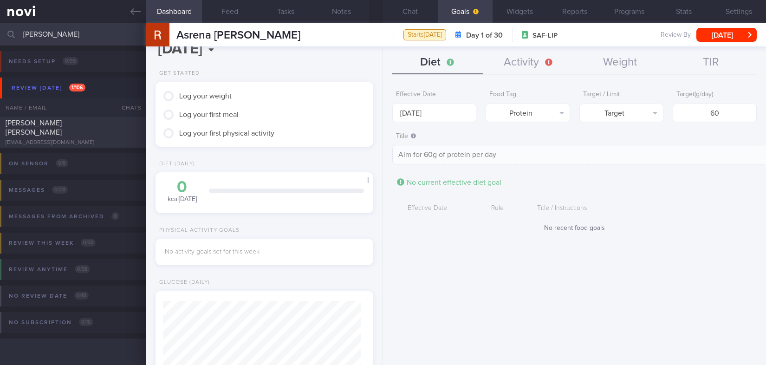
click at [684, 222] on div "Effective Date Rule Title / Instructions No recent food goals" at bounding box center [574, 216] width 364 height 32
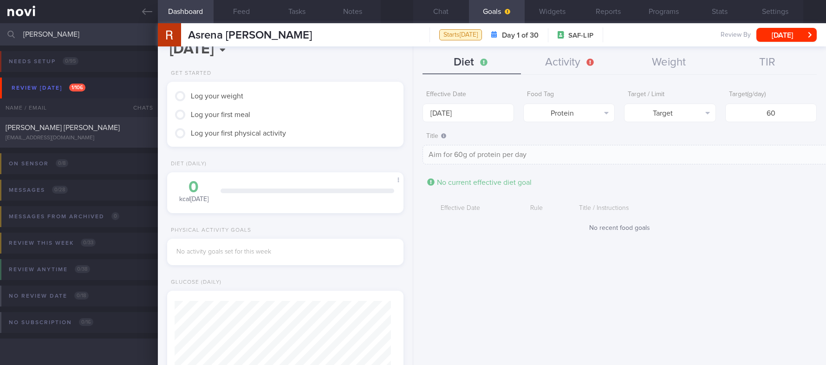
click at [702, 258] on div "Effective Date [DATE] Food Tag Protein Select tag... Calories Carbs Protein Fat…" at bounding box center [619, 222] width 413 height 286
click at [689, 268] on div "Effective Date [DATE] Food Tag Protein Select tag... Calories Carbs Protein Fat…" at bounding box center [619, 222] width 413 height 286
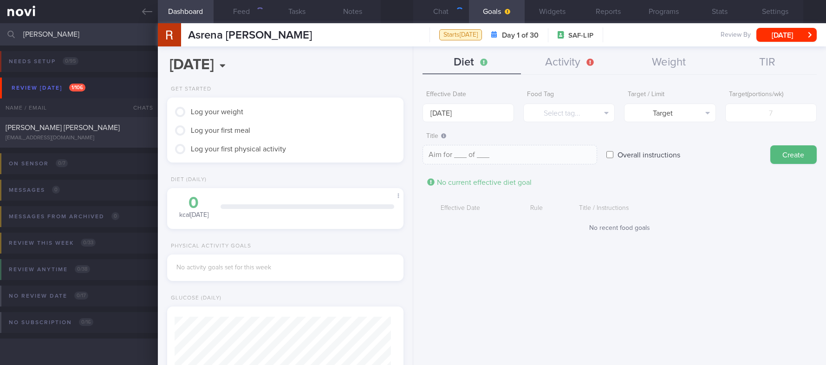
scroll to position [108, 216]
click at [750, 240] on form "Effective Date 15 Sep 2025 Food Tag Select tag... Select tag... Calories Carbs …" at bounding box center [619, 163] width 394 height 155
click at [704, 179] on form "Effective Date 15 Sep 2025 Food Tag Select tag... Select tag... Calories Carbs …" at bounding box center [619, 163] width 394 height 155
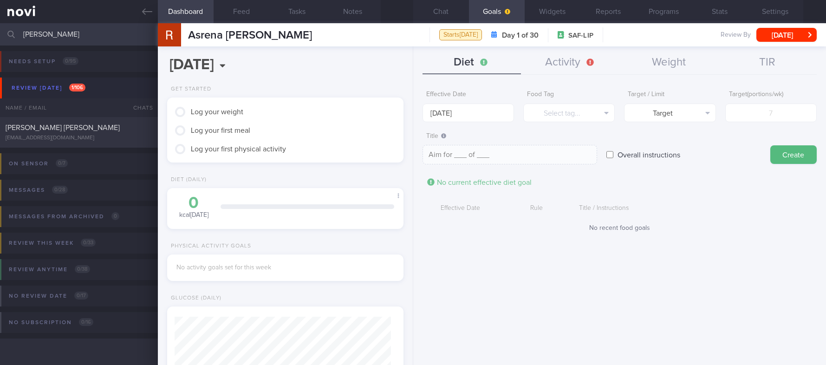
click at [704, 179] on form "Effective Date 15 Sep 2025 Food Tag Select tag... Select tag... Calories Carbs …" at bounding box center [619, 163] width 394 height 155
click at [707, 252] on div "Effective Date 15 Sep 2025 Food Tag Select tag... Select tag... Calories Carbs …" at bounding box center [619, 222] width 413 height 286
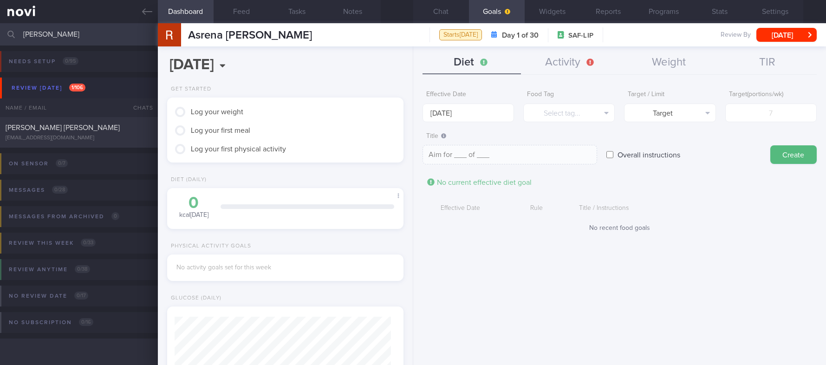
click at [707, 252] on div "Effective Date 15 Sep 2025 Food Tag Select tag... Select tag... Calories Carbs …" at bounding box center [619, 222] width 413 height 286
